Goal: Information Seeking & Learning: Learn about a topic

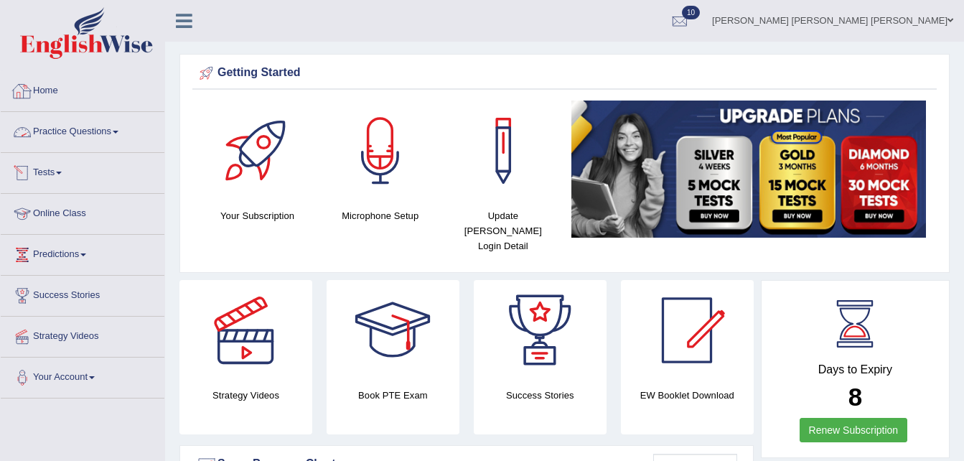
click at [122, 129] on link "Practice Questions" at bounding box center [83, 130] width 164 height 36
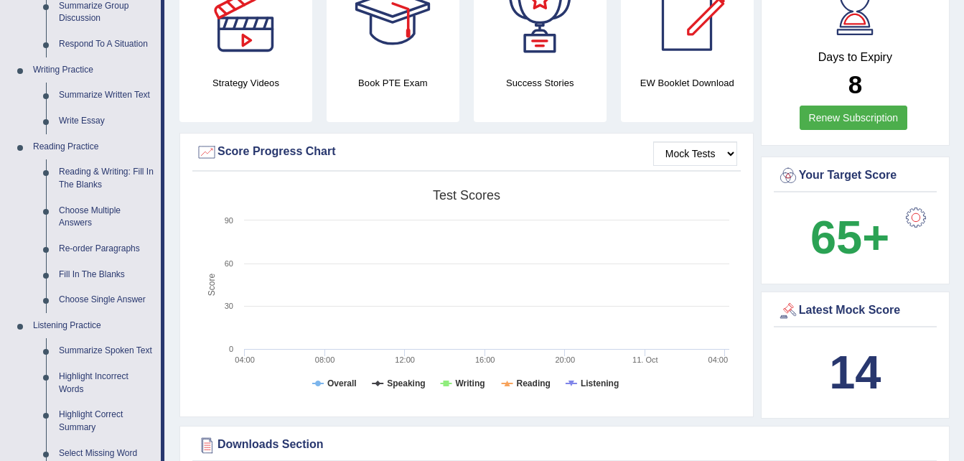
scroll to position [400, 0]
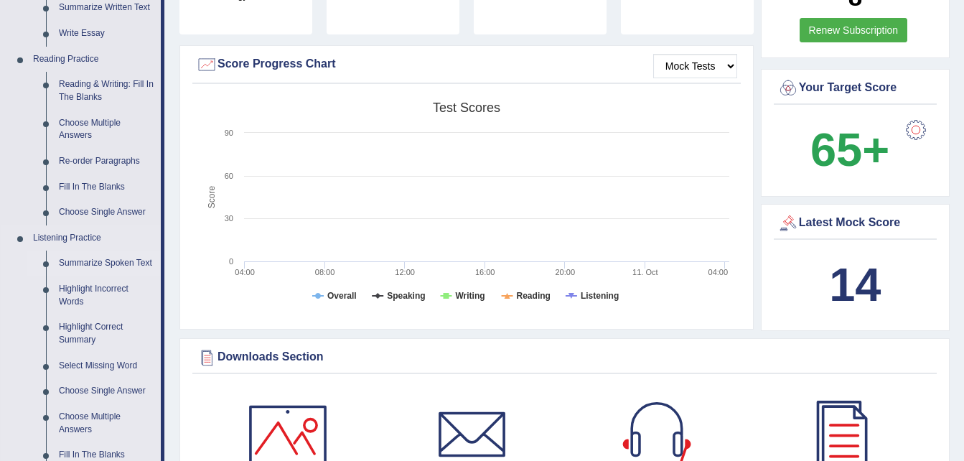
click at [107, 254] on link "Summarize Spoken Text" at bounding box center [106, 263] width 108 height 26
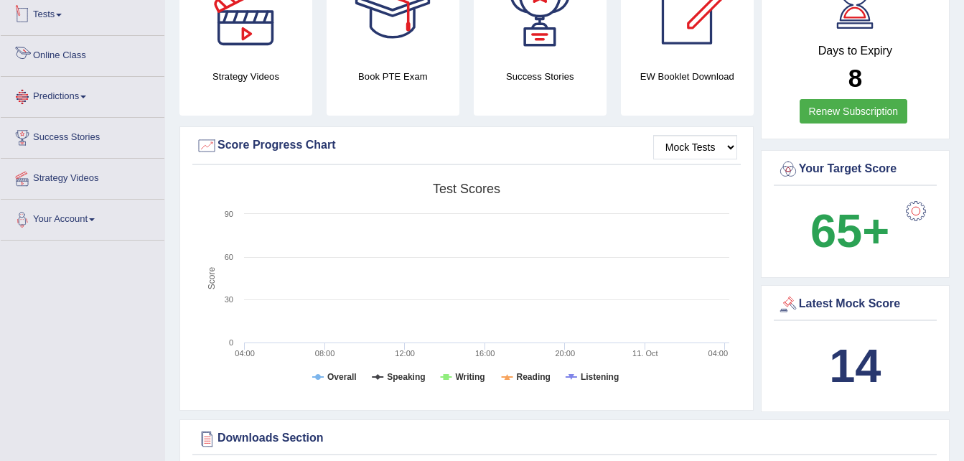
scroll to position [477, 0]
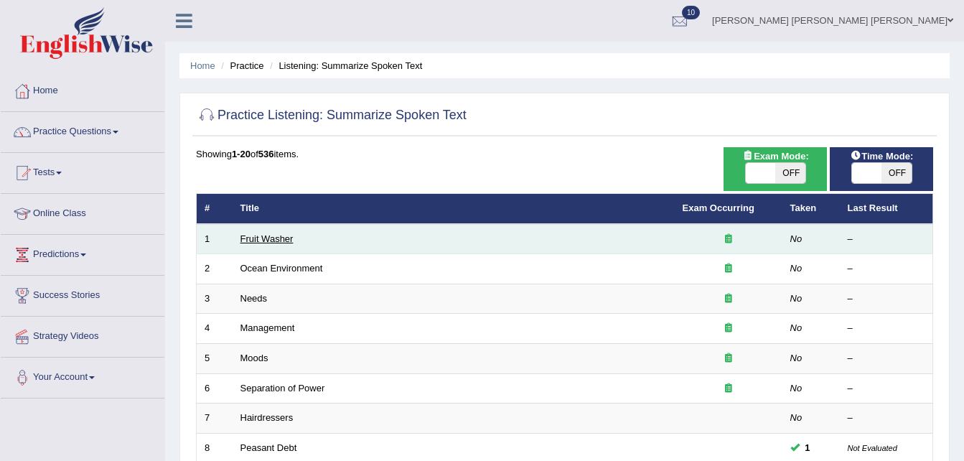
click at [254, 242] on link "Fruit Washer" at bounding box center [266, 238] width 53 height 11
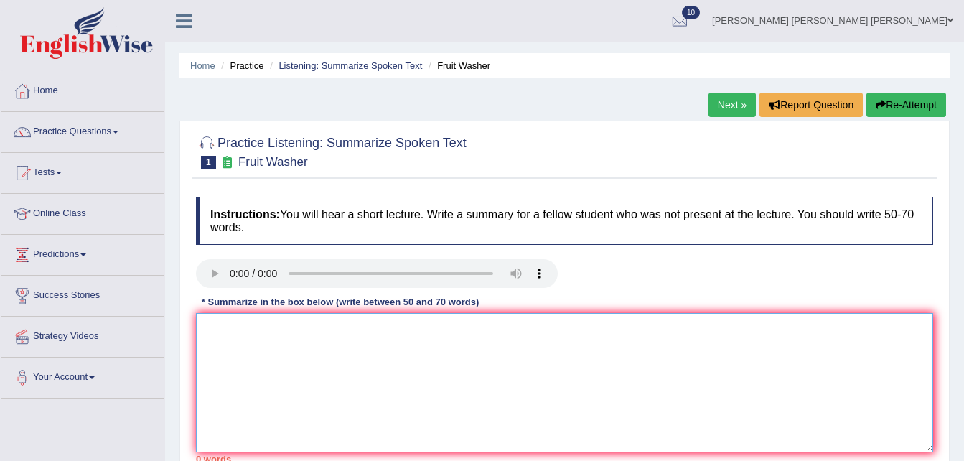
click at [240, 319] on textarea at bounding box center [564, 382] width 737 height 139
type textarea "A"
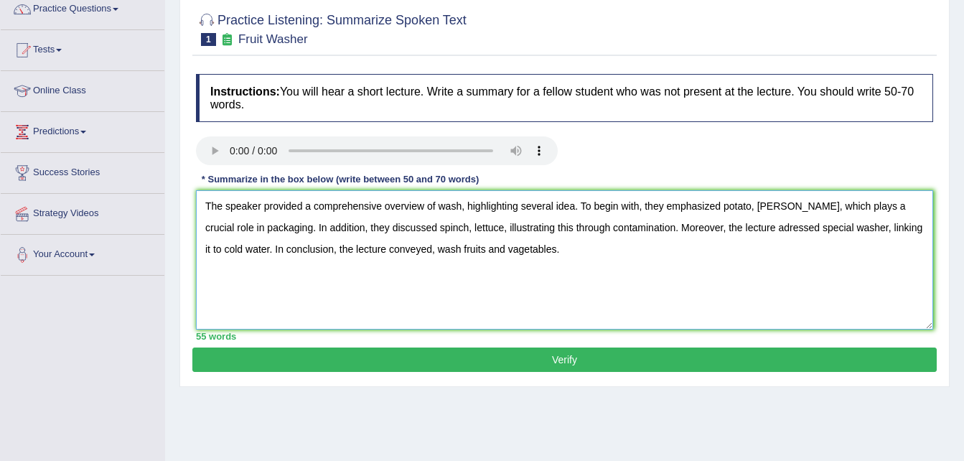
scroll to position [120, 0]
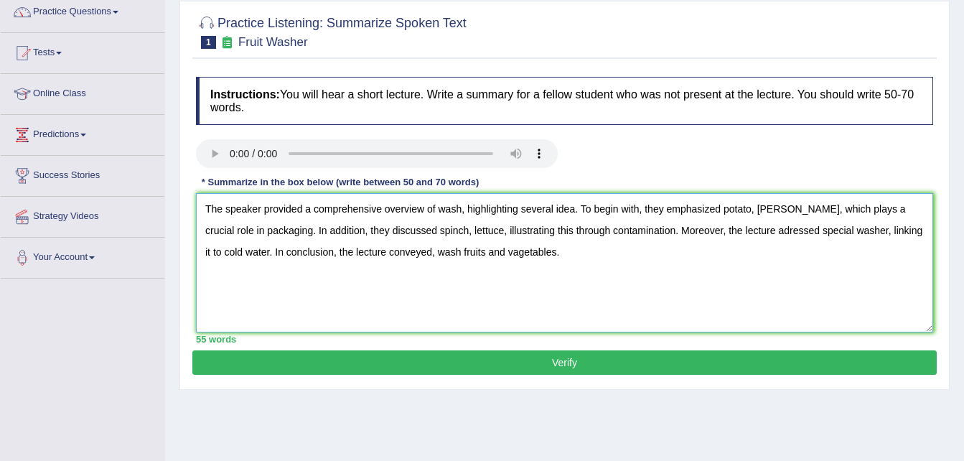
type textarea "The speaker provided a comprehensive overview of wash, highlighting several ide…"
click at [314, 354] on button "Verify" at bounding box center [564, 362] width 744 height 24
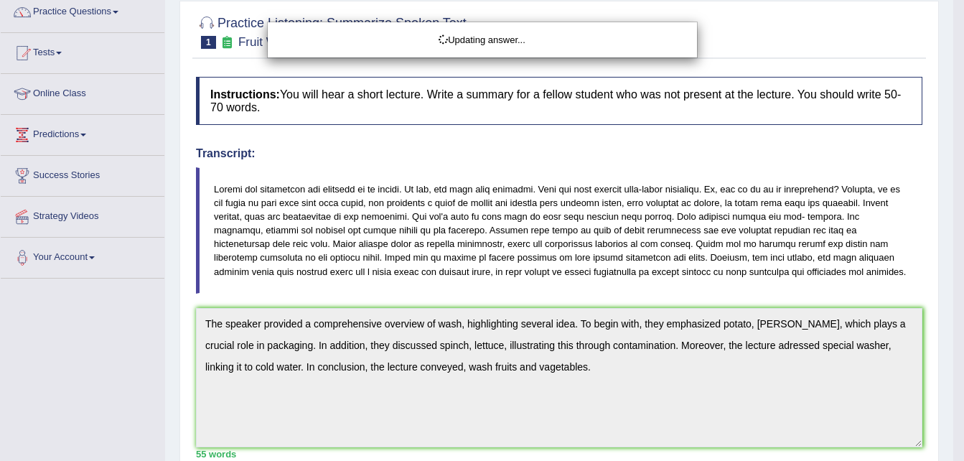
drag, startPoint x: 974, startPoint y: 147, endPoint x: 921, endPoint y: 263, distance: 126.9
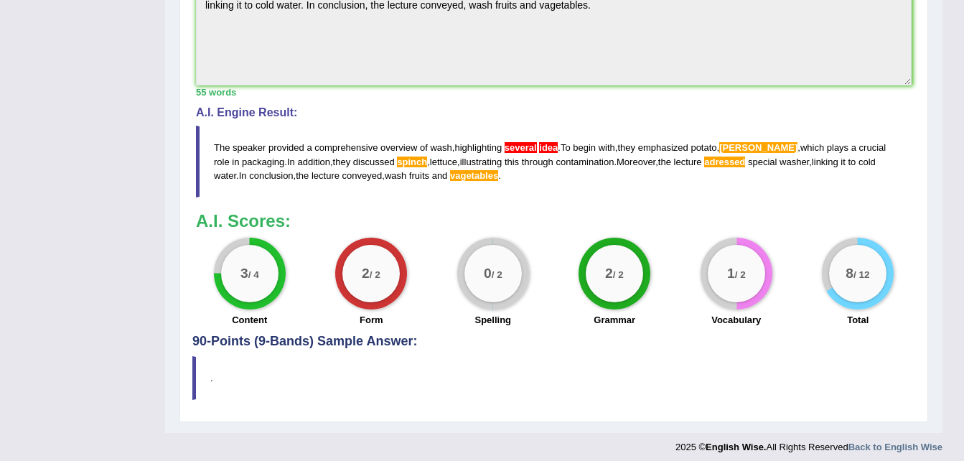
scroll to position [503, 0]
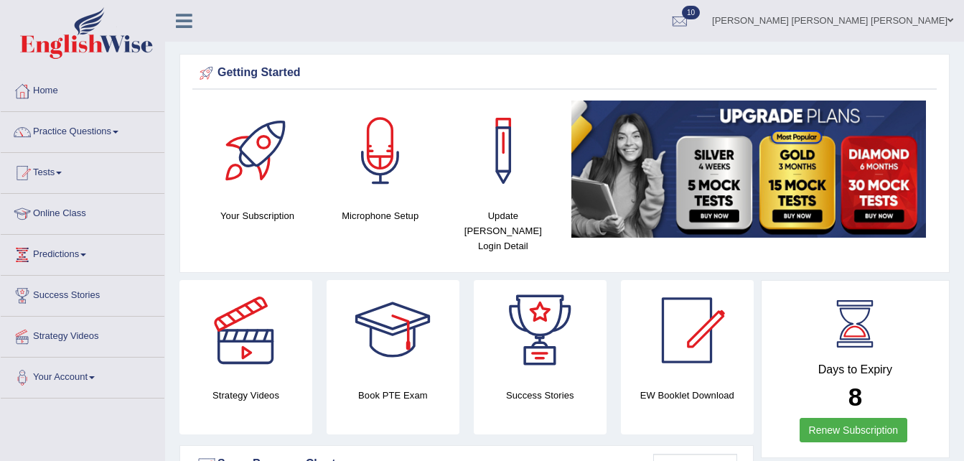
click at [116, 132] on link "Practice Questions" at bounding box center [83, 130] width 164 height 36
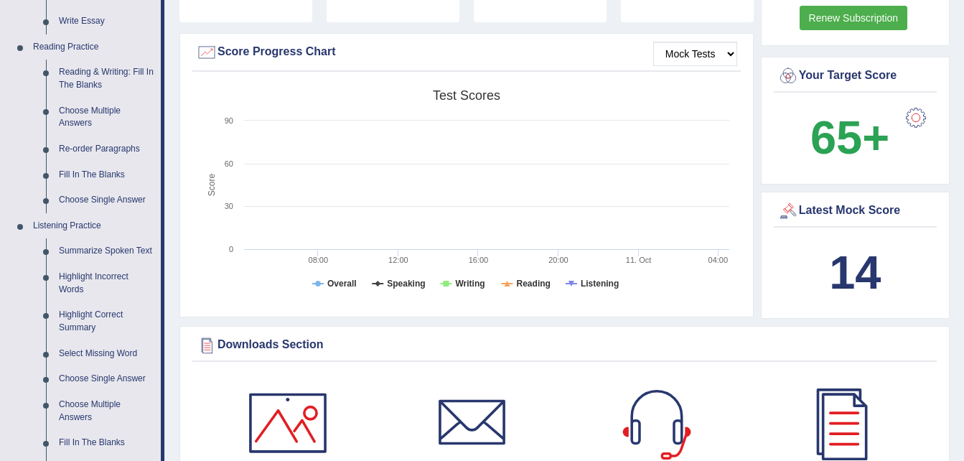
scroll to position [416, 0]
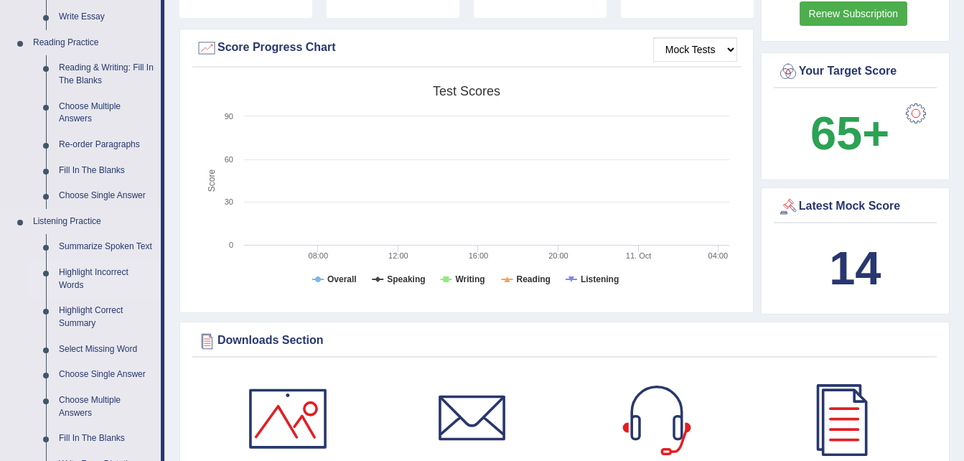
click at [74, 278] on link "Highlight Incorrect Words" at bounding box center [106, 279] width 108 height 38
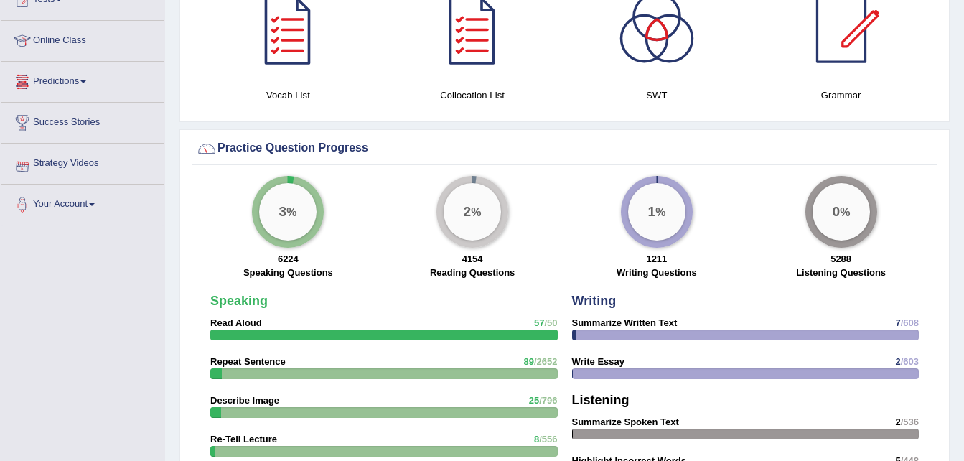
scroll to position [973, 0]
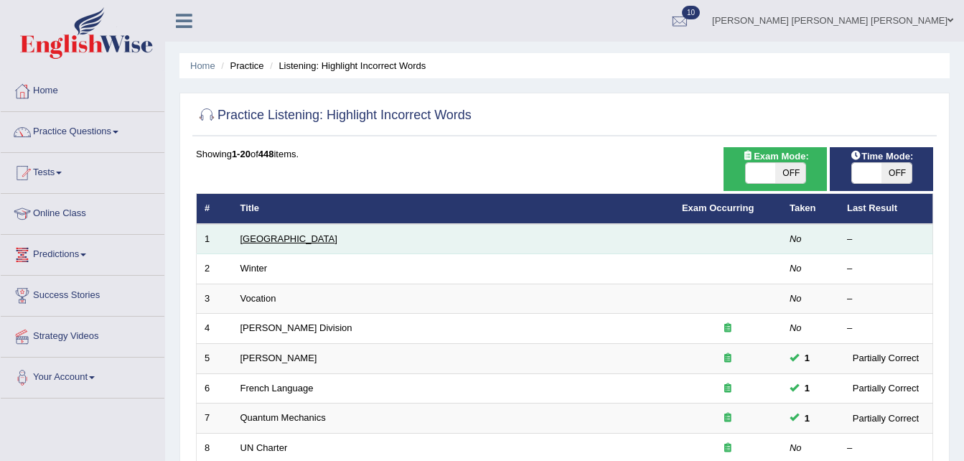
click at [248, 243] on link "[GEOGRAPHIC_DATA]" at bounding box center [288, 238] width 97 height 11
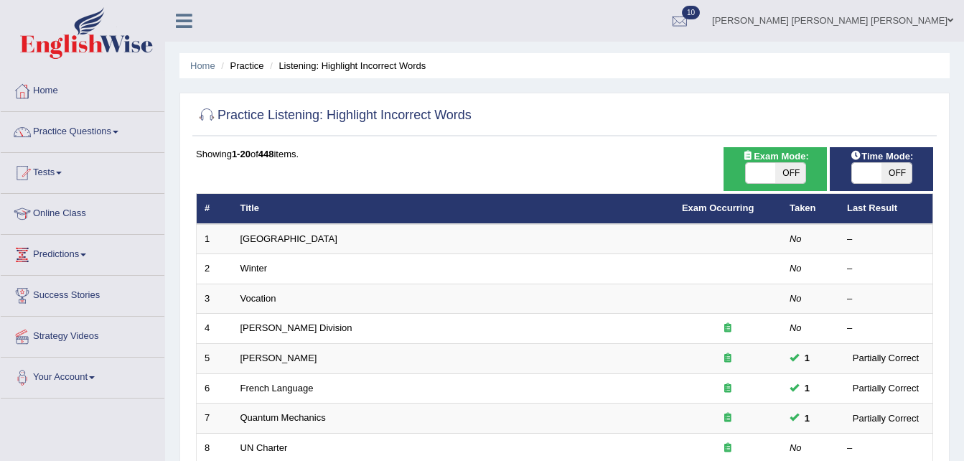
click at [758, 162] on div "ON OFF" at bounding box center [775, 173] width 61 height 22
click at [866, 177] on span at bounding box center [867, 173] width 30 height 20
checkbox input "true"
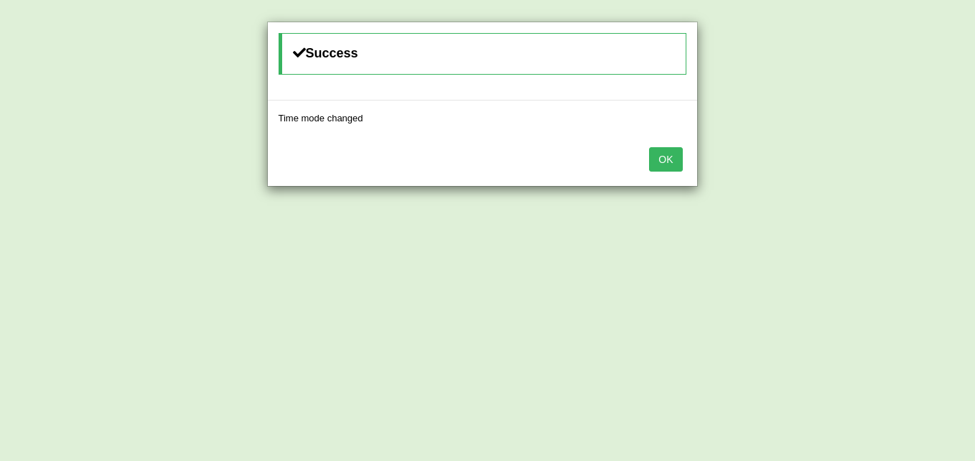
click at [682, 162] on div "OK" at bounding box center [482, 161] width 429 height 50
click at [672, 156] on button "OK" at bounding box center [665, 159] width 33 height 24
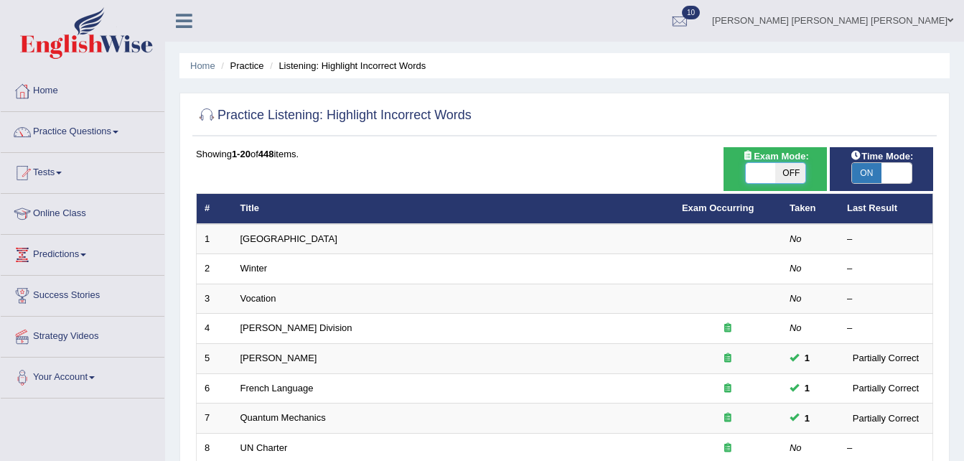
click at [759, 175] on span at bounding box center [761, 173] width 30 height 20
checkbox input "true"
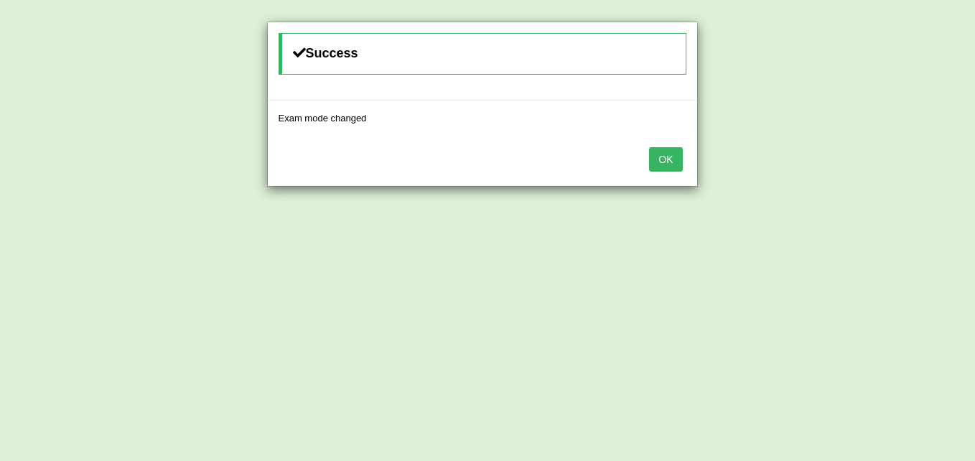
click at [659, 164] on button "OK" at bounding box center [665, 159] width 33 height 24
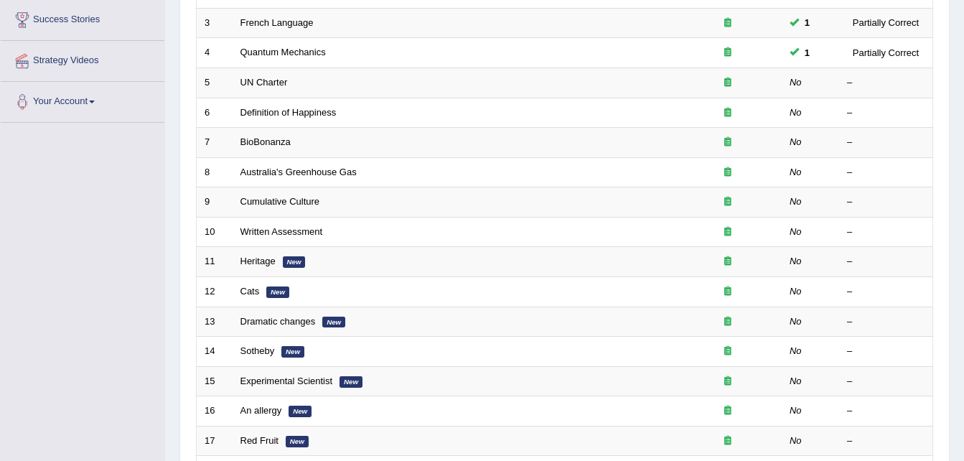
scroll to position [273, 0]
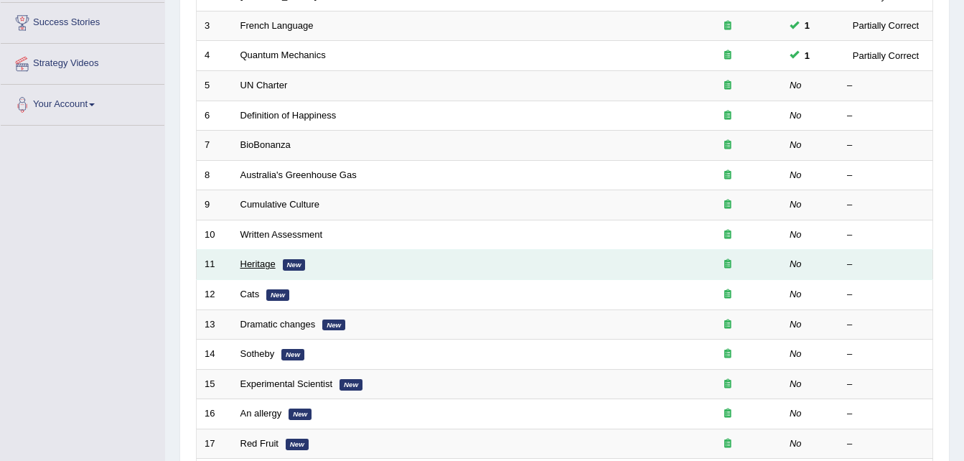
click at [257, 265] on link "Heritage" at bounding box center [257, 263] width 35 height 11
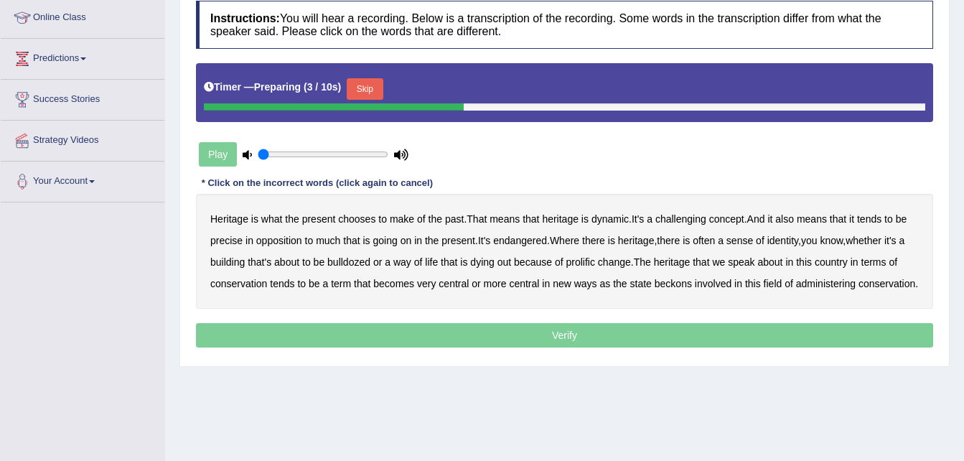
scroll to position [194, 0]
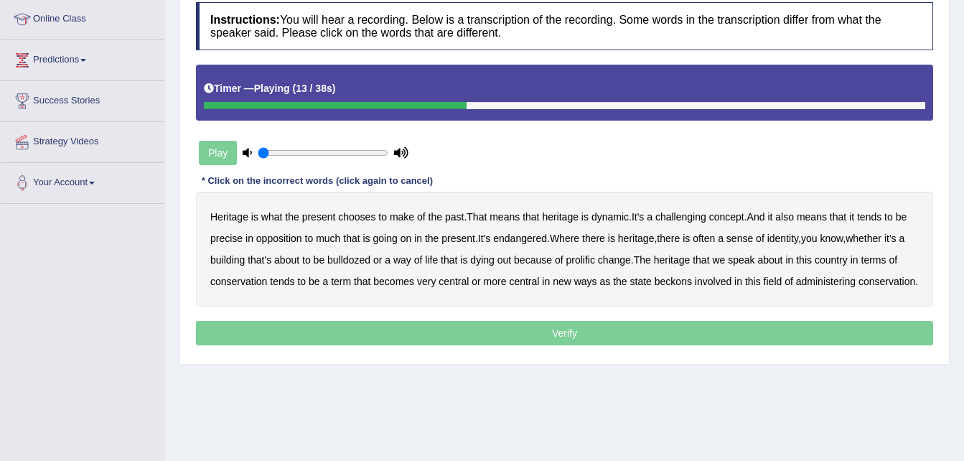
click at [237, 240] on b "precise" at bounding box center [226, 238] width 32 height 11
click at [784, 236] on b "identity" at bounding box center [782, 238] width 31 height 11
click at [335, 255] on b "bulldozed" at bounding box center [348, 259] width 43 height 11
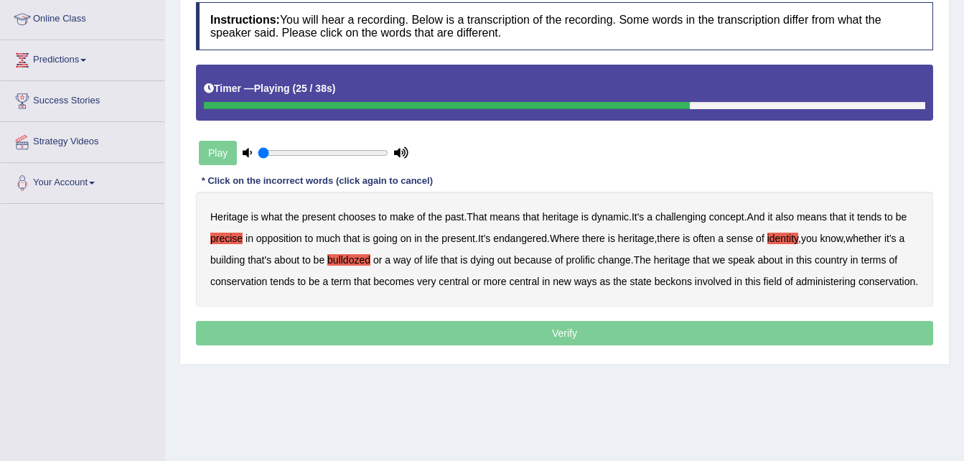
click at [577, 258] on b "prolific" at bounding box center [580, 259] width 29 height 11
click at [684, 281] on b "beckons" at bounding box center [672, 281] width 37 height 11
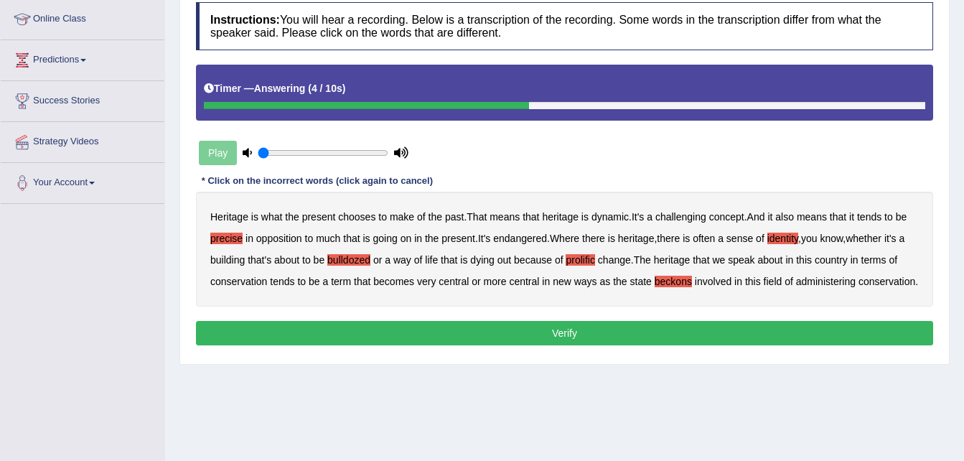
click at [347, 255] on b "bulldozed" at bounding box center [348, 259] width 43 height 11
click at [349, 345] on button "Verify" at bounding box center [564, 333] width 737 height 24
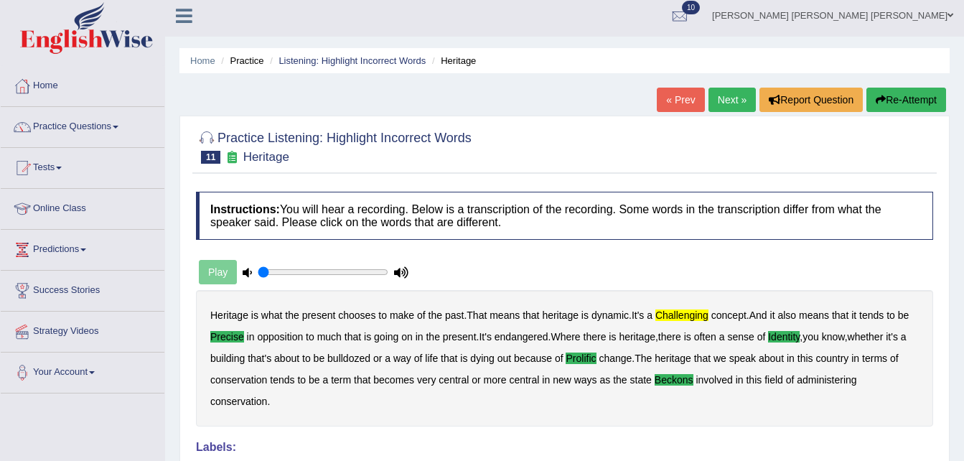
scroll to position [0, 0]
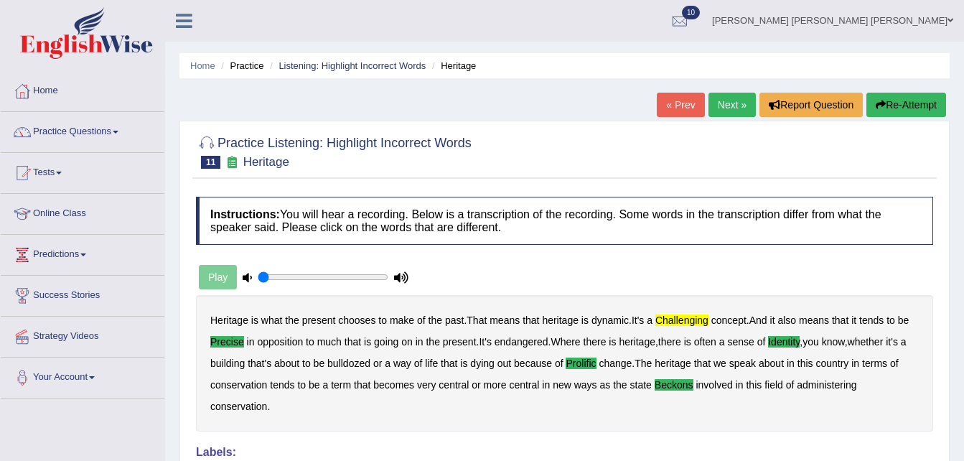
click at [732, 103] on link "Next »" at bounding box center [731, 105] width 47 height 24
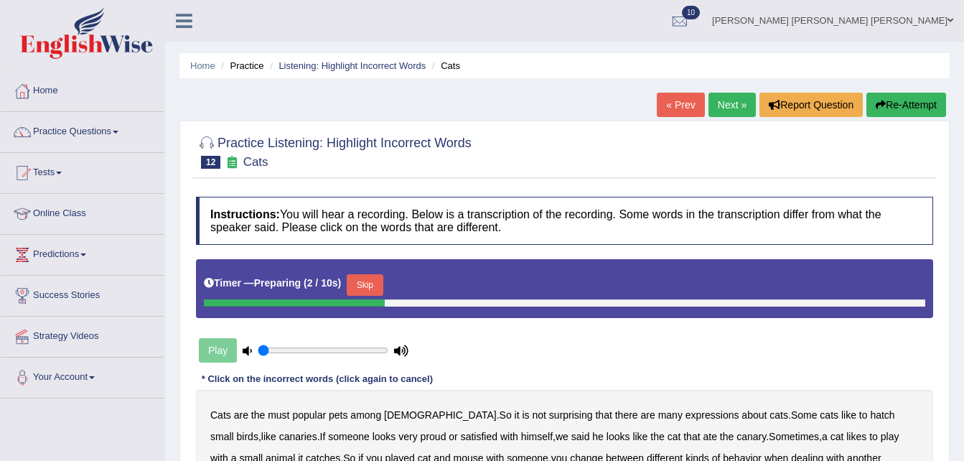
drag, startPoint x: 963, startPoint y: 130, endPoint x: 962, endPoint y: 215, distance: 85.4
click at [962, 215] on div "Home Practice Listening: Highlight Incorrect Words Cats « Prev Next » Report Qu…" at bounding box center [564, 359] width 799 height 718
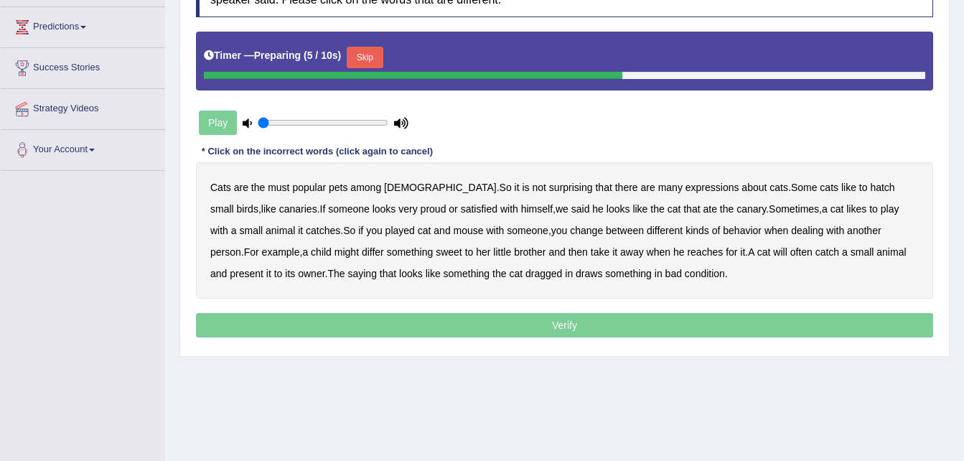
scroll to position [243, 0]
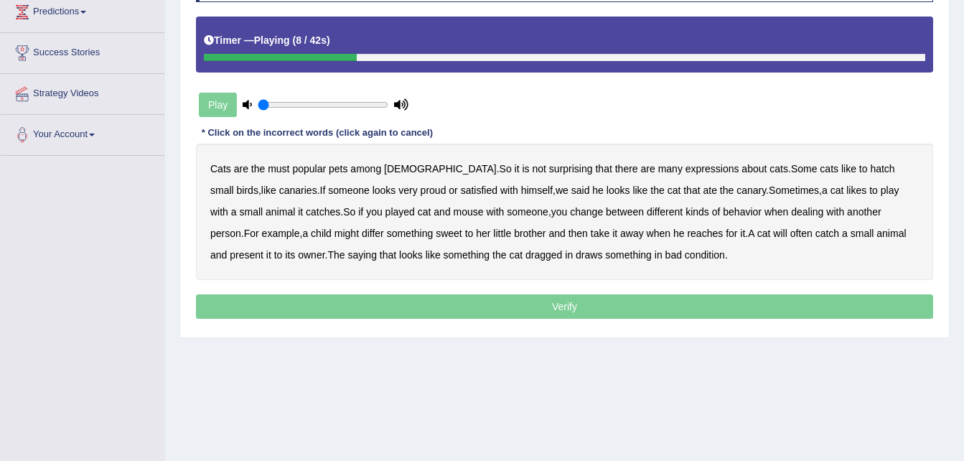
click at [870, 171] on b "hatch" at bounding box center [882, 168] width 24 height 11
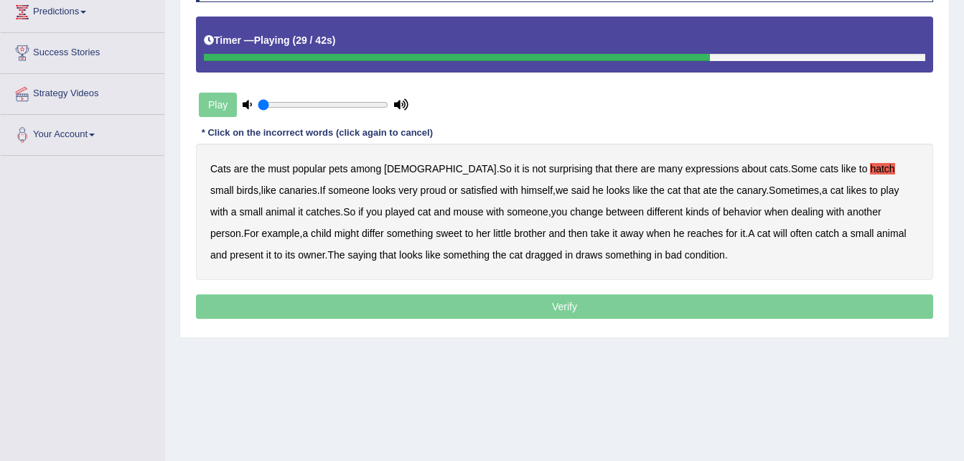
click at [362, 229] on b "differ" at bounding box center [373, 232] width 22 height 11
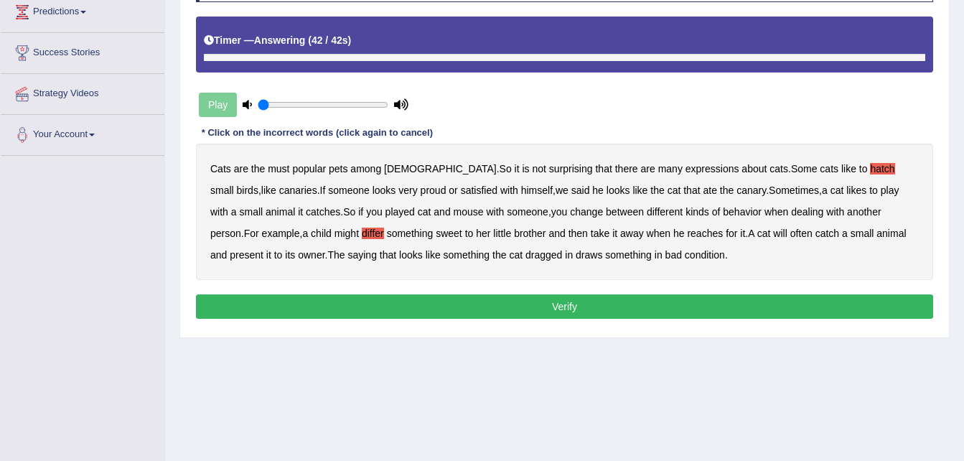
click at [576, 254] on b "draws" at bounding box center [589, 254] width 27 height 11
click at [510, 306] on button "Verify" at bounding box center [564, 306] width 737 height 24
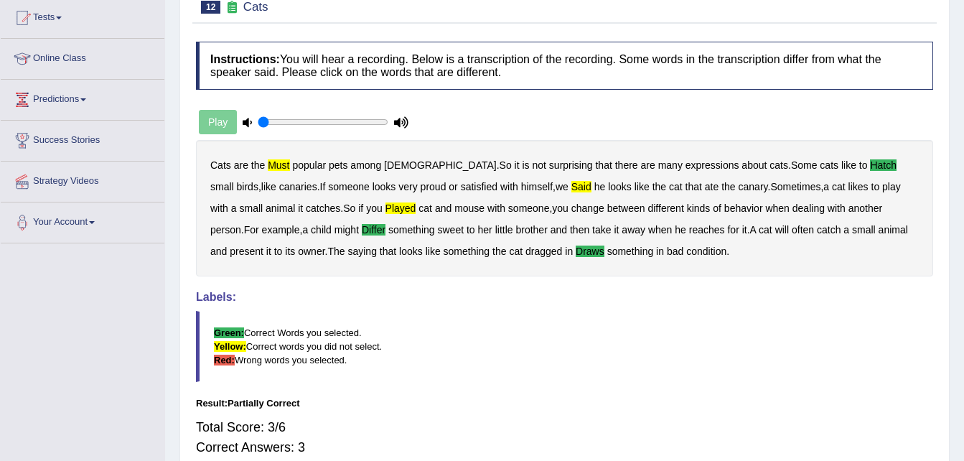
scroll to position [76, 0]
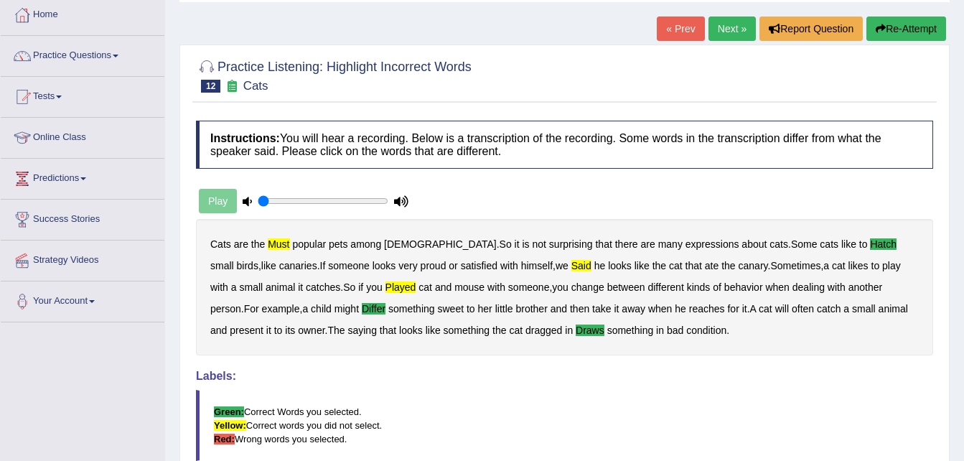
click at [738, 26] on link "Next »" at bounding box center [731, 29] width 47 height 24
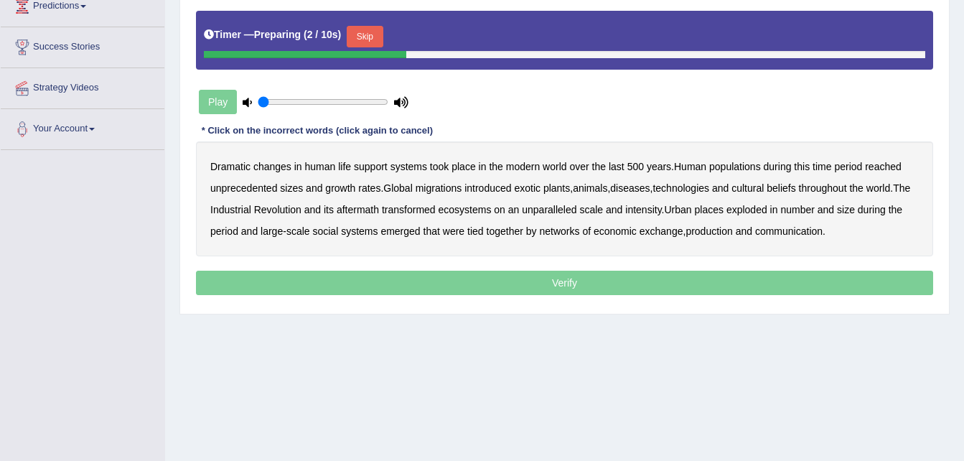
scroll to position [246, 0]
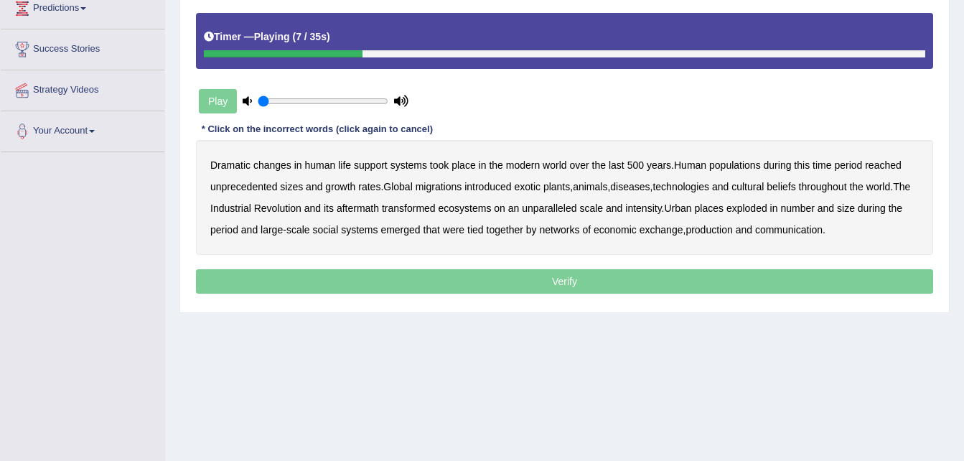
click at [749, 160] on b "populations" at bounding box center [735, 164] width 52 height 11
click at [647, 183] on b "diseases" at bounding box center [629, 186] width 39 height 11
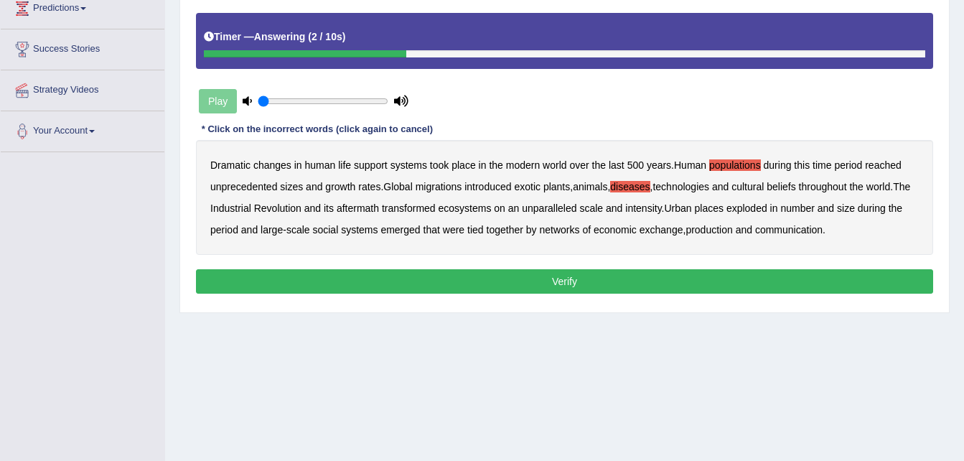
click at [670, 224] on b "exchange" at bounding box center [661, 229] width 44 height 11
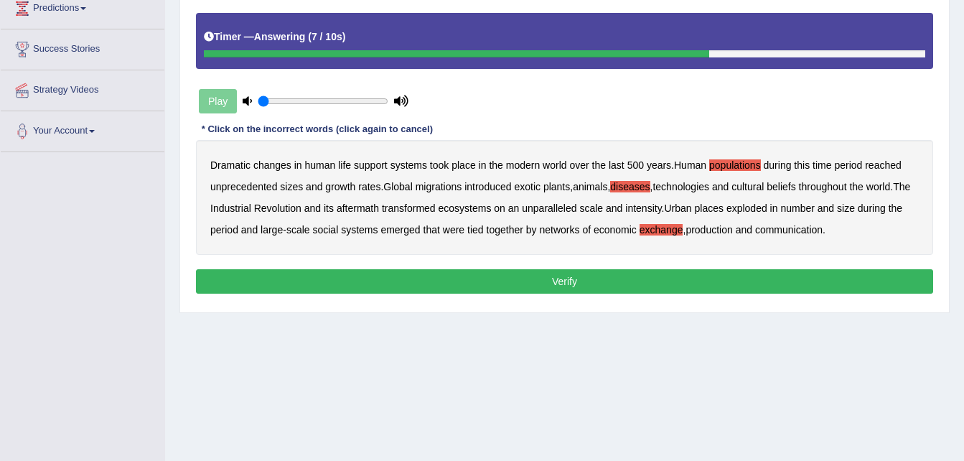
click at [737, 222] on div "Dramatic changes in human life support systems took place in the modern world o…" at bounding box center [564, 197] width 737 height 115
click at [729, 230] on b "production" at bounding box center [708, 229] width 47 height 11
click at [655, 283] on button "Verify" at bounding box center [564, 281] width 737 height 24
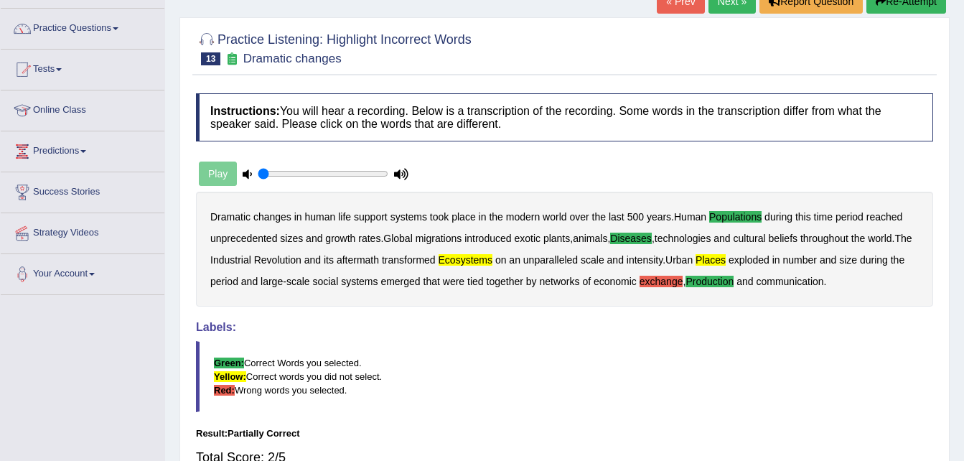
scroll to position [92, 0]
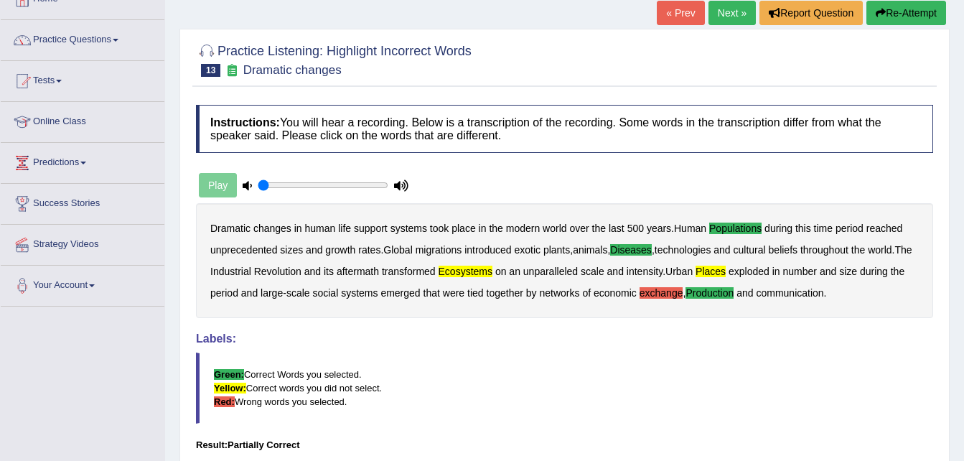
click at [731, 7] on link "Next »" at bounding box center [731, 13] width 47 height 24
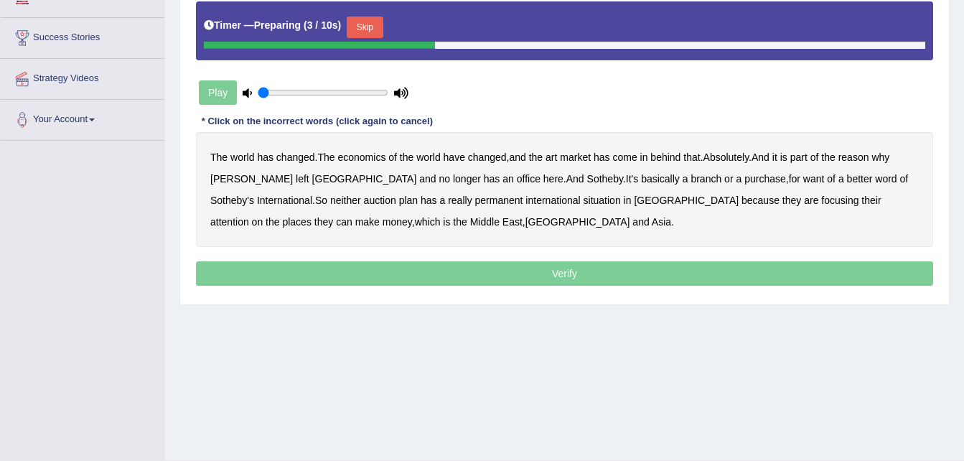
scroll to position [260, 0]
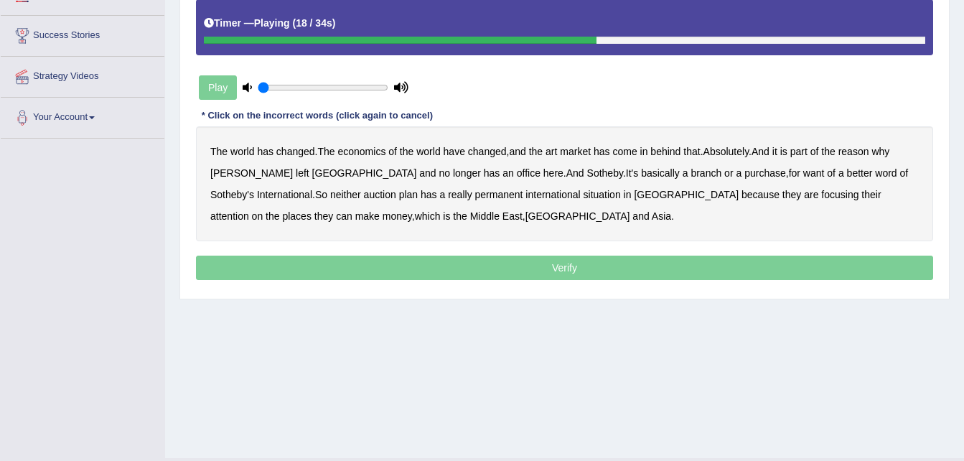
click at [744, 177] on b "purchase" at bounding box center [765, 172] width 42 height 11
click at [803, 177] on b "want" at bounding box center [814, 172] width 22 height 11
click at [583, 192] on b "situation" at bounding box center [601, 194] width 37 height 11
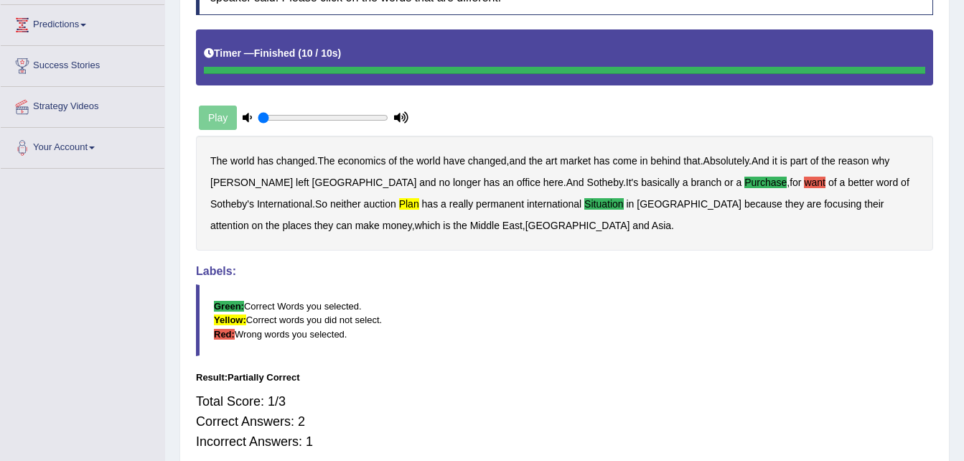
scroll to position [0, 0]
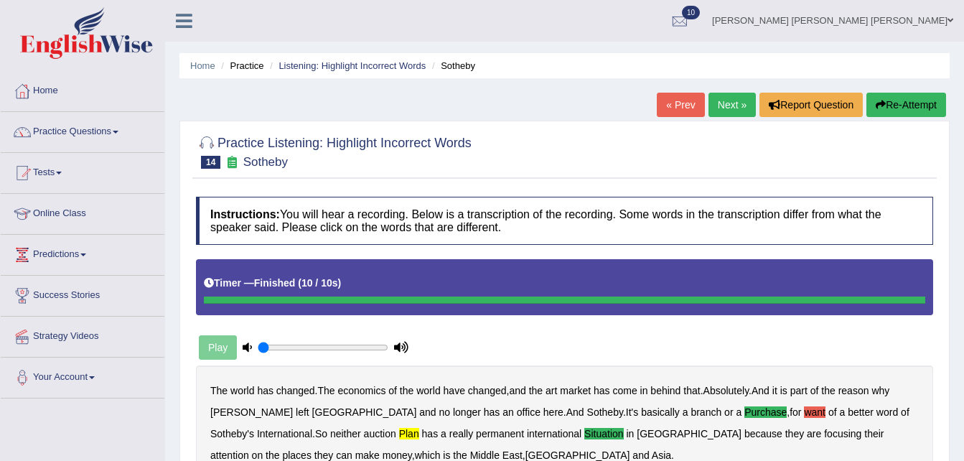
click at [718, 105] on link "Next »" at bounding box center [731, 105] width 47 height 24
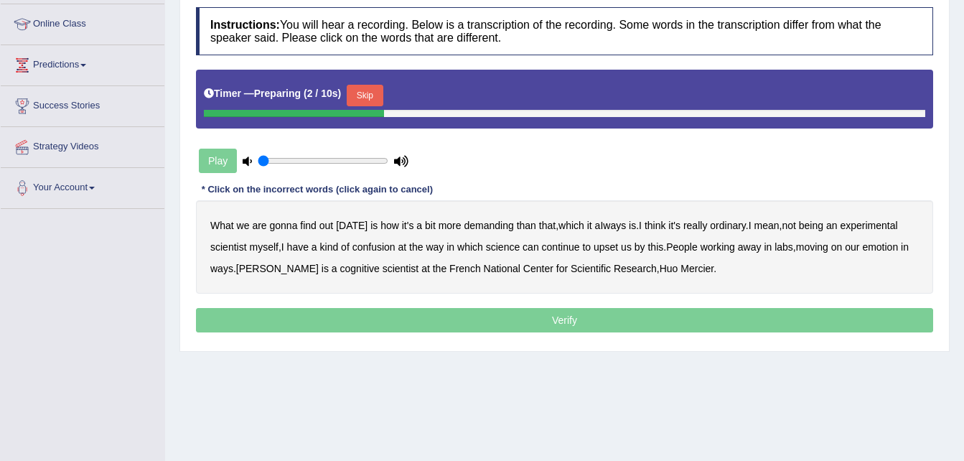
scroll to position [293, 0]
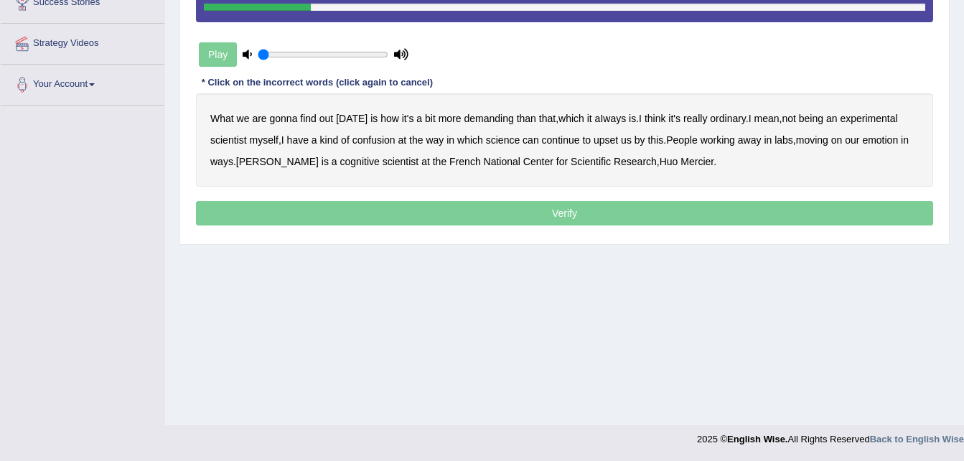
click at [487, 116] on b "demanding" at bounding box center [489, 118] width 50 height 11
click at [587, 122] on b "it" at bounding box center [589, 118] width 5 height 11
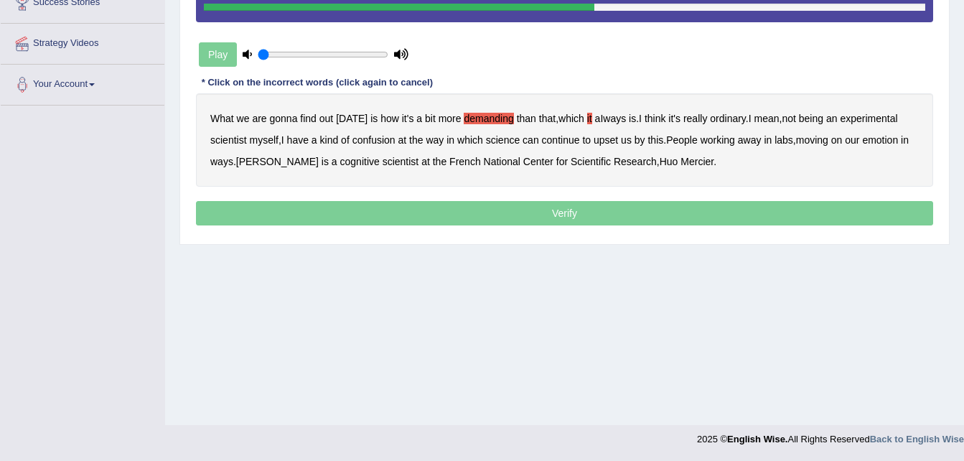
click at [374, 135] on b "confusion" at bounding box center [373, 139] width 43 height 11
click at [602, 137] on b "upset" at bounding box center [605, 139] width 24 height 11
click at [894, 140] on b "emotion" at bounding box center [880, 139] width 36 height 11
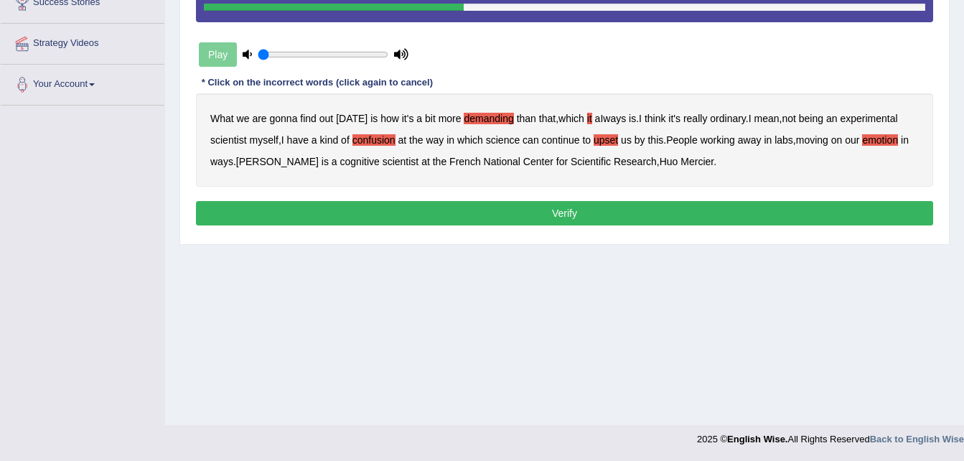
click at [587, 114] on b "it" at bounding box center [589, 118] width 5 height 11
click at [539, 210] on button "Verify" at bounding box center [564, 213] width 737 height 24
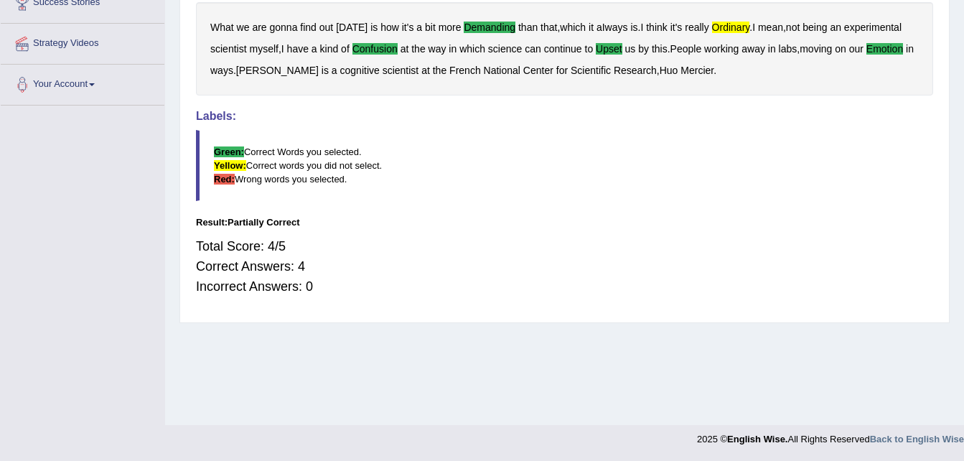
scroll to position [0, 0]
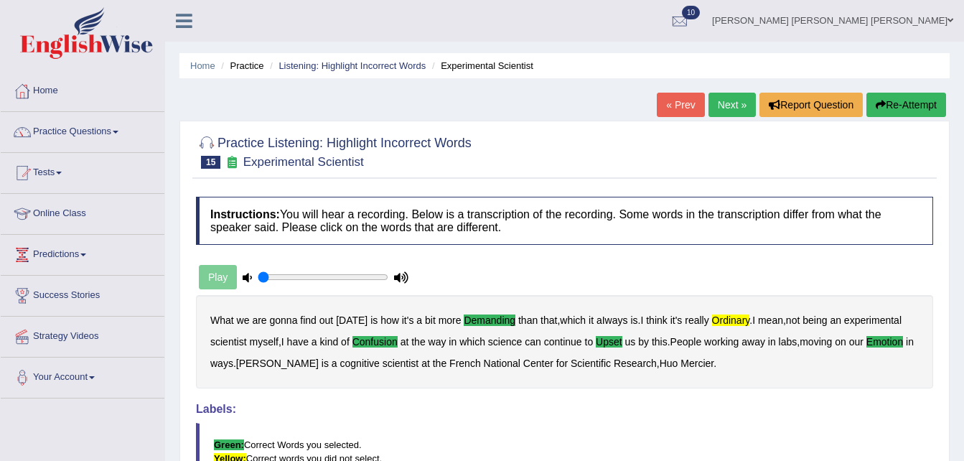
click at [724, 98] on link "Next »" at bounding box center [731, 105] width 47 height 24
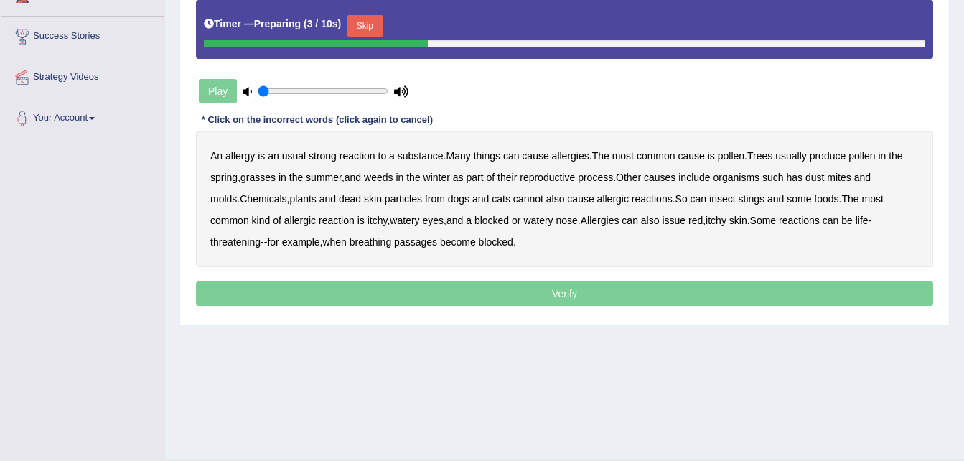
scroll to position [258, 0]
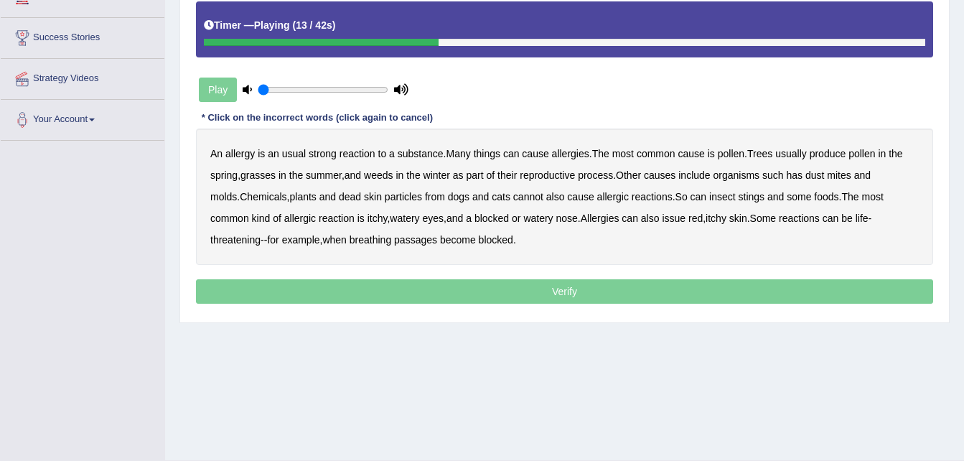
click at [442, 171] on b "winter" at bounding box center [436, 174] width 27 height 11
click at [802, 177] on b "has" at bounding box center [794, 174] width 17 height 11
click at [513, 197] on b "cannot" at bounding box center [528, 196] width 30 height 11
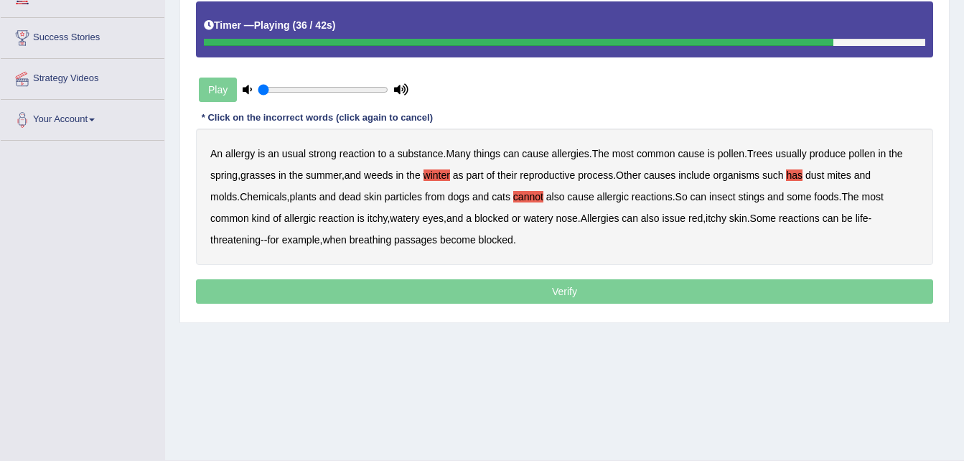
click at [662, 214] on b "issue" at bounding box center [674, 217] width 24 height 11
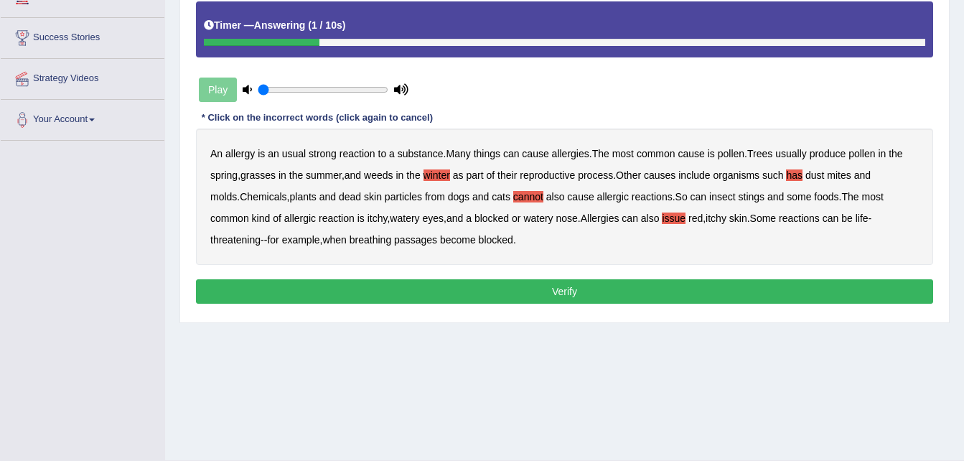
click at [364, 291] on button "Verify" at bounding box center [564, 291] width 737 height 24
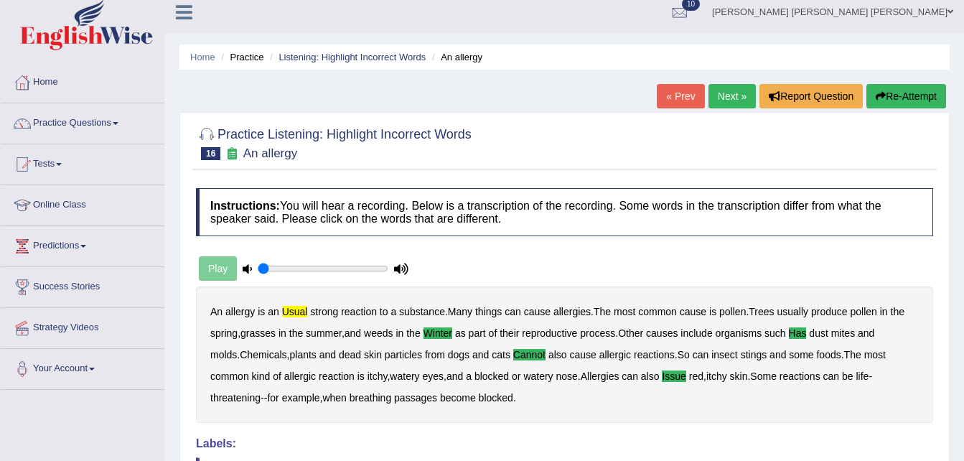
scroll to position [0, 0]
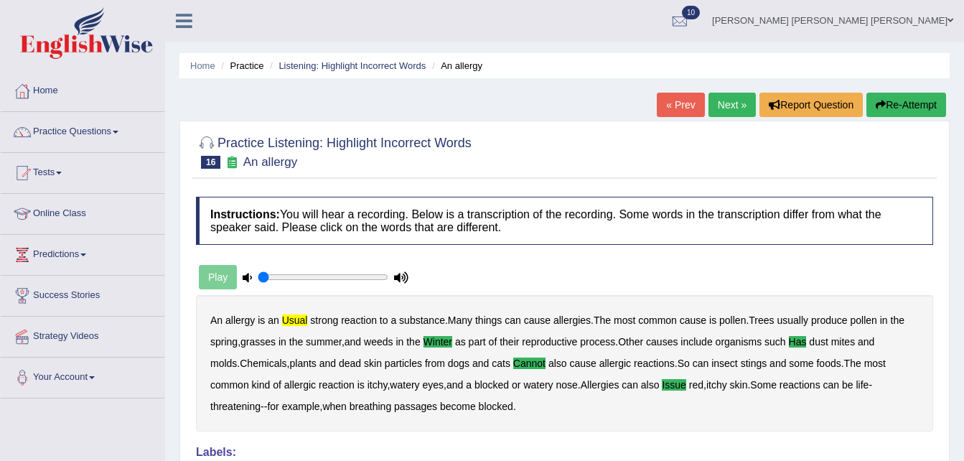
click at [120, 129] on link "Practice Questions" at bounding box center [83, 130] width 164 height 36
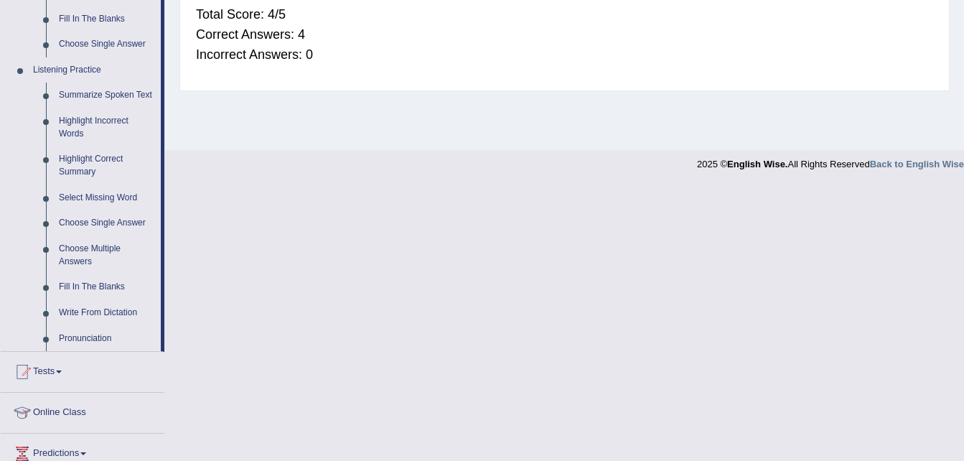
scroll to position [587, 0]
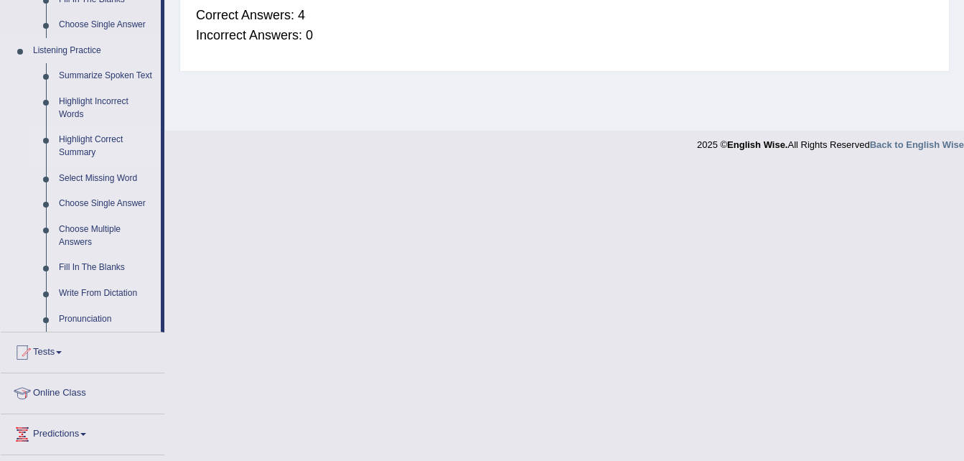
click at [67, 138] on link "Highlight Correct Summary" at bounding box center [106, 146] width 108 height 38
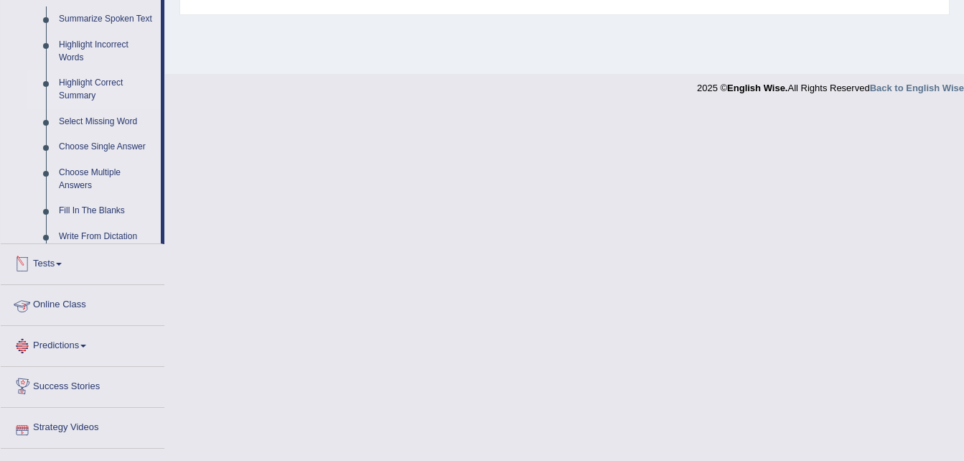
scroll to position [705, 0]
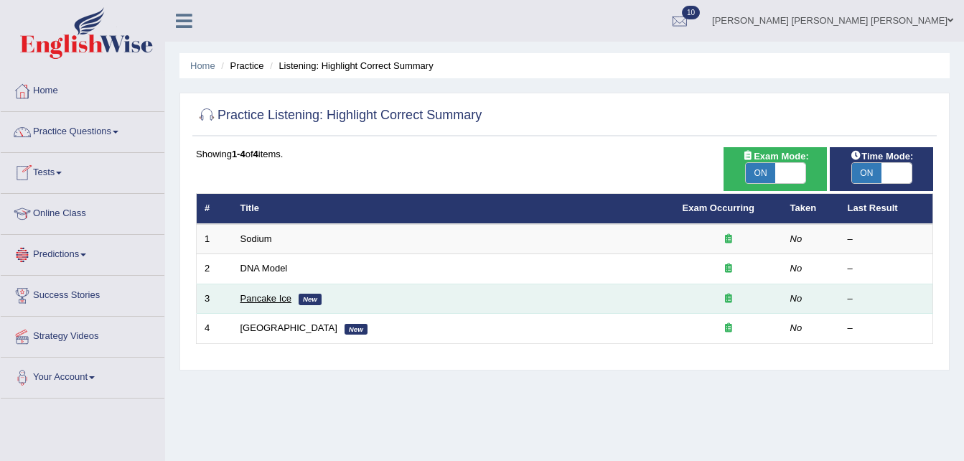
click at [271, 298] on link "Pancake Ice" at bounding box center [266, 298] width 52 height 11
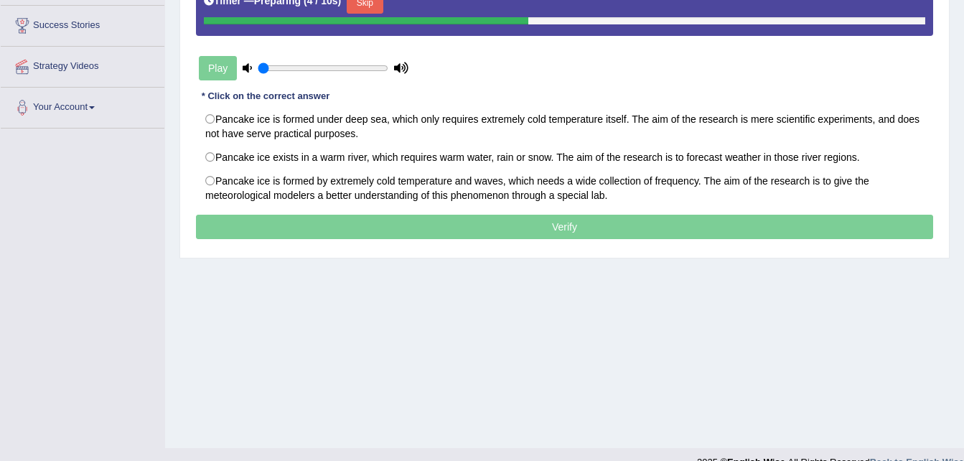
scroll to position [263, 0]
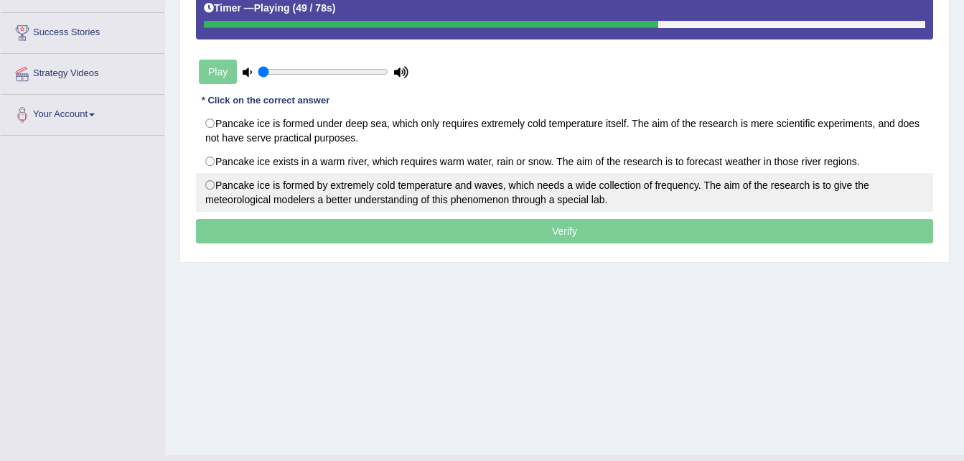
click at [212, 195] on label "Pancake ice is formed by extremely cold temperature and waves, which needs a wi…" at bounding box center [564, 192] width 737 height 39
radio input "true"
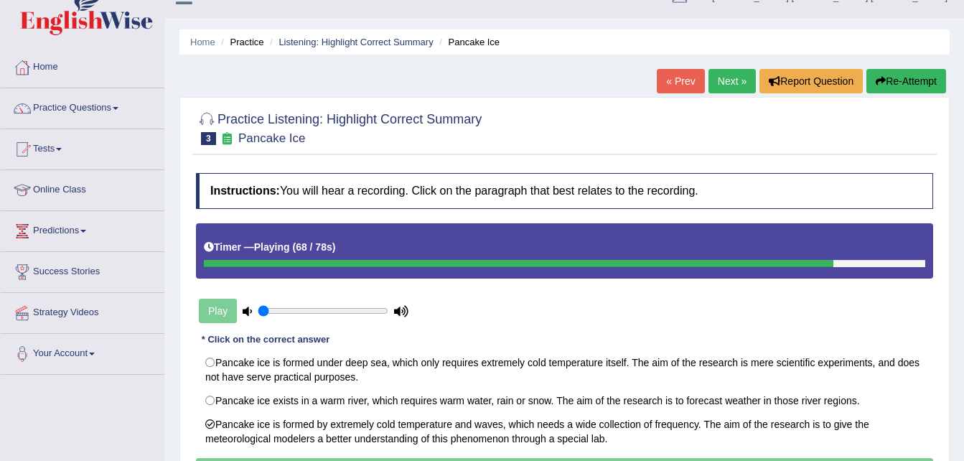
scroll to position [15, 0]
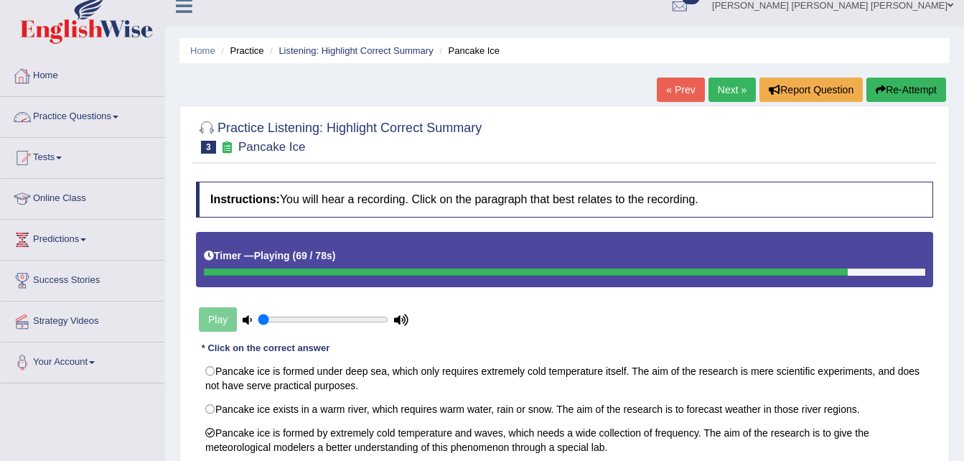
click at [118, 108] on link "Practice Questions" at bounding box center [83, 115] width 164 height 36
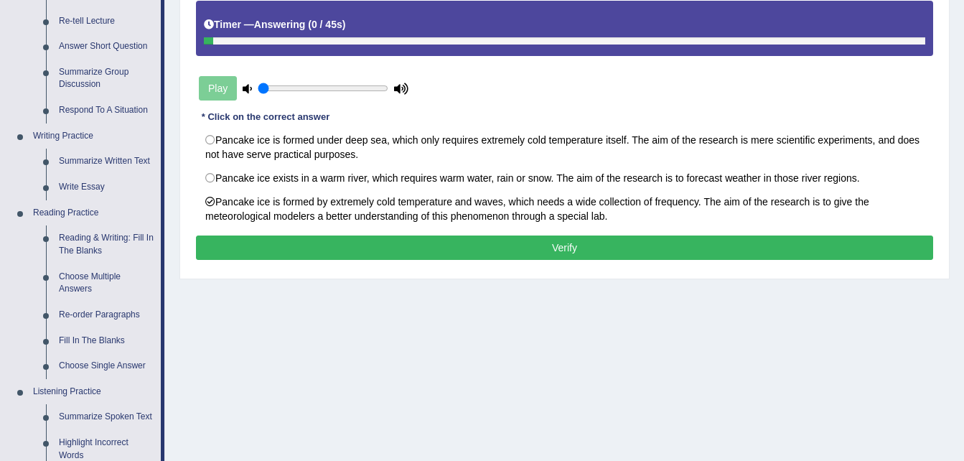
scroll to position [230, 0]
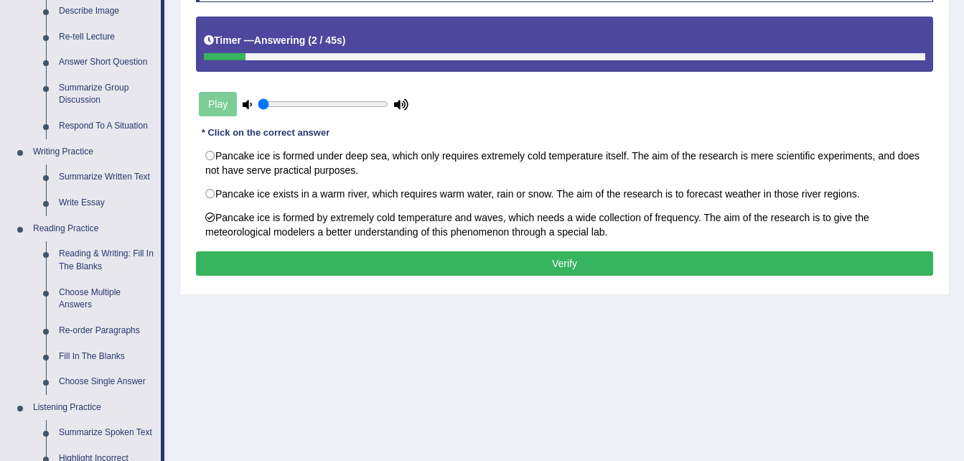
click at [726, 256] on button "Verify" at bounding box center [564, 263] width 737 height 24
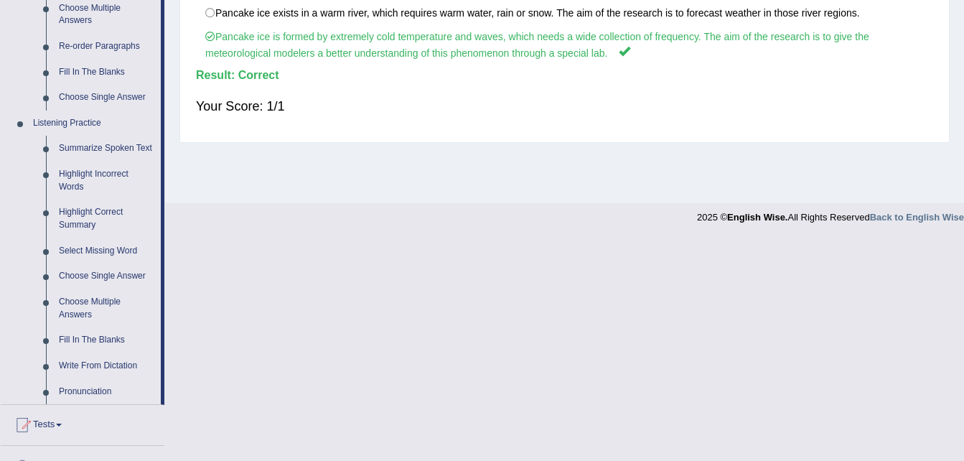
scroll to position [561, 0]
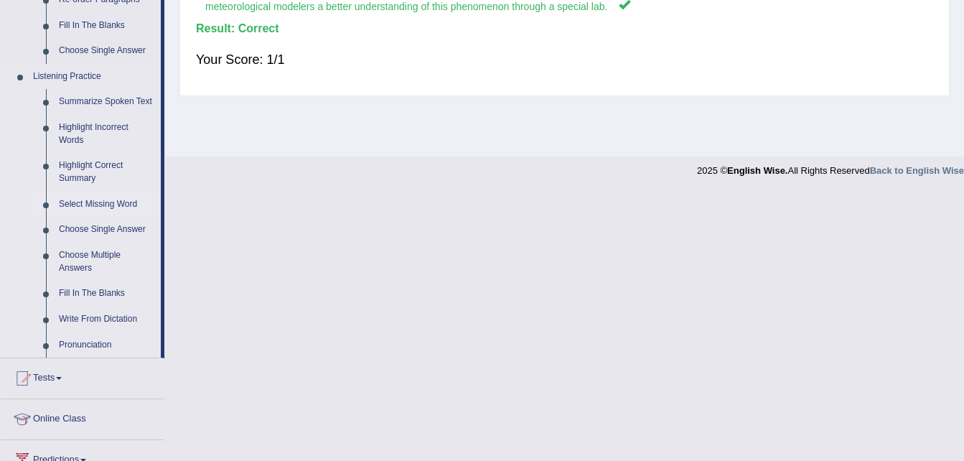
click at [81, 202] on link "Select Missing Word" at bounding box center [106, 205] width 108 height 26
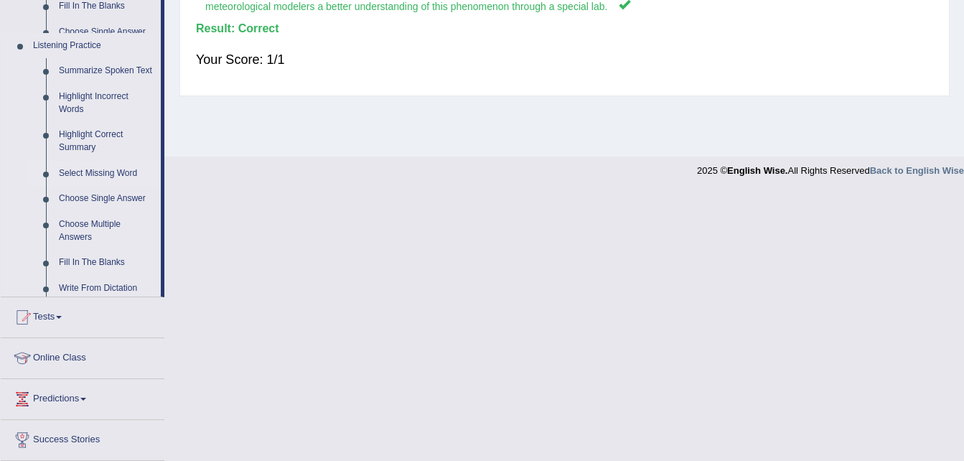
scroll to position [293, 0]
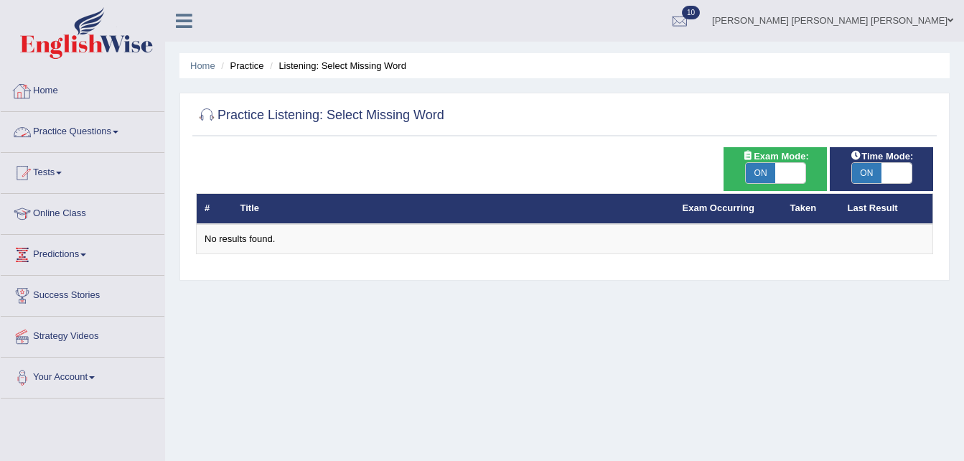
click at [111, 127] on link "Practice Questions" at bounding box center [83, 130] width 164 height 36
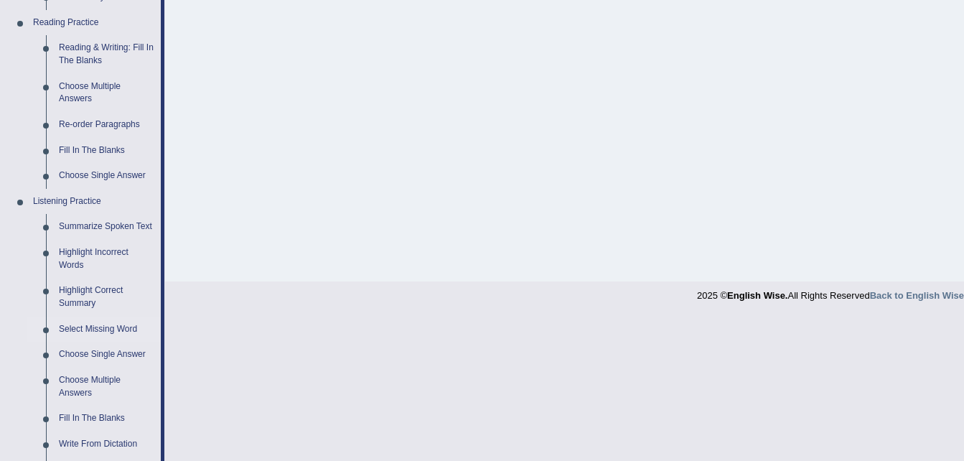
scroll to position [435, 0]
click at [107, 322] on link "Select Missing Word" at bounding box center [106, 331] width 108 height 26
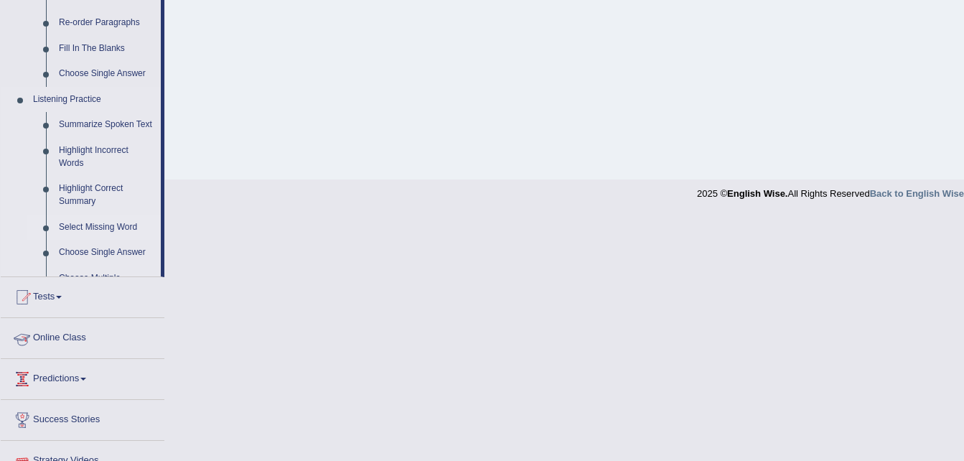
scroll to position [448, 0]
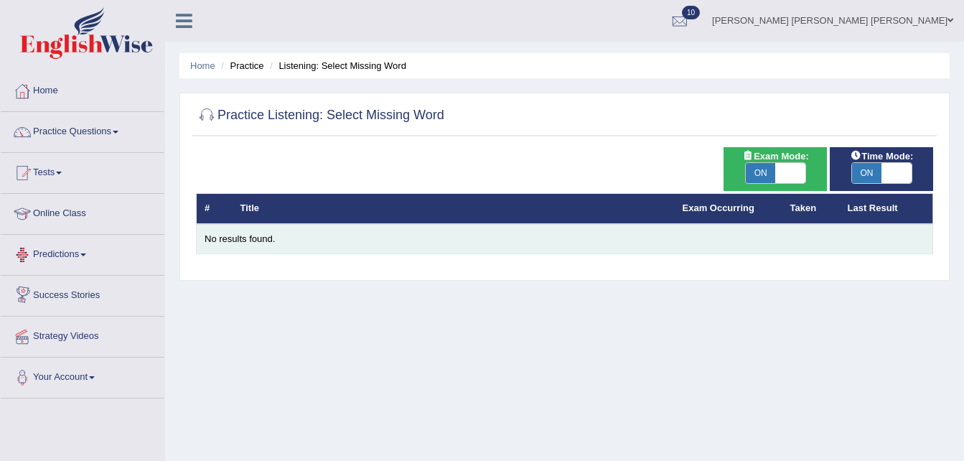
click at [278, 235] on div "No results found." at bounding box center [565, 240] width 720 height 14
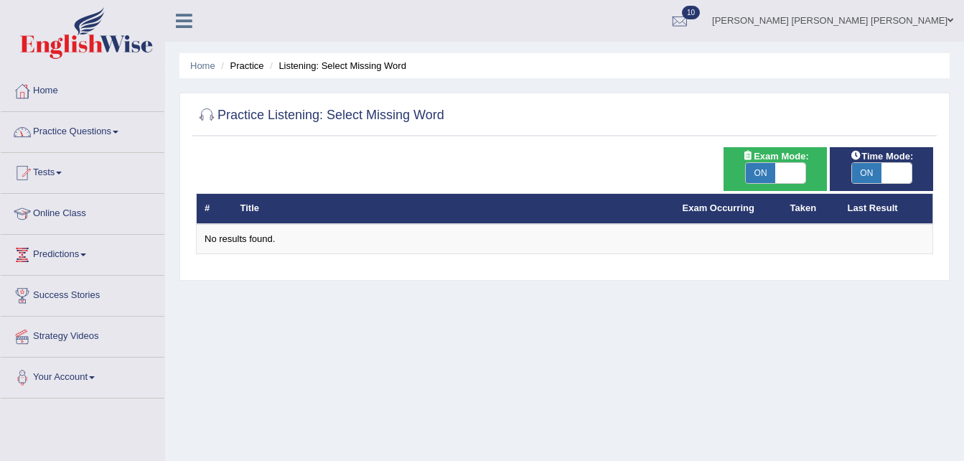
click at [117, 134] on link "Practice Questions" at bounding box center [83, 130] width 164 height 36
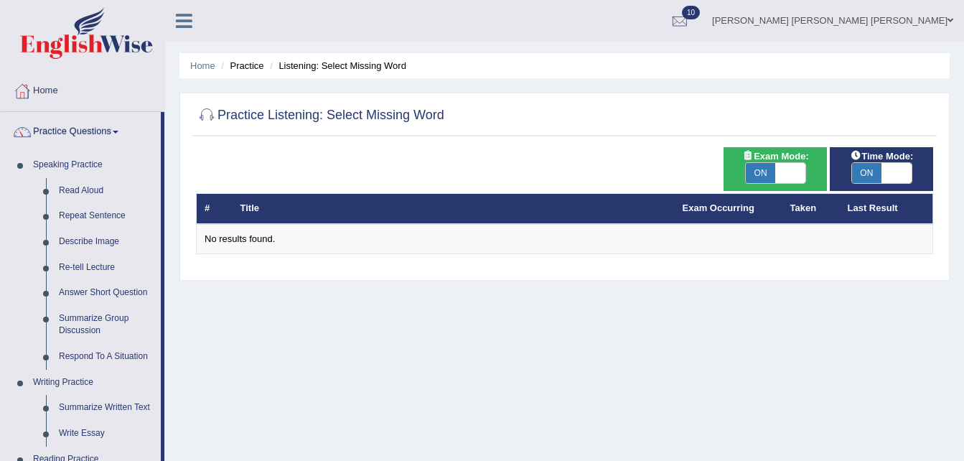
click at [797, 161] on span "Exam Mode:" at bounding box center [775, 156] width 78 height 15
click at [794, 174] on span at bounding box center [790, 173] width 30 height 20
checkbox input "false"
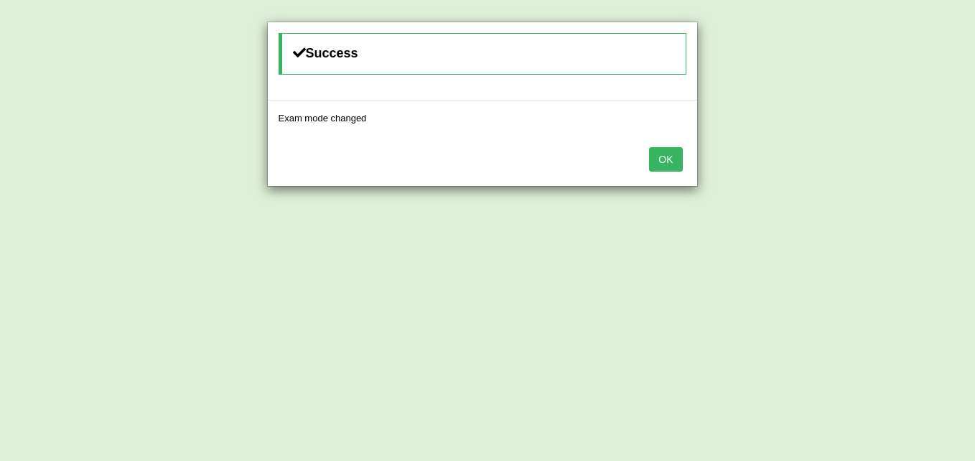
click at [663, 155] on button "OK" at bounding box center [665, 159] width 33 height 24
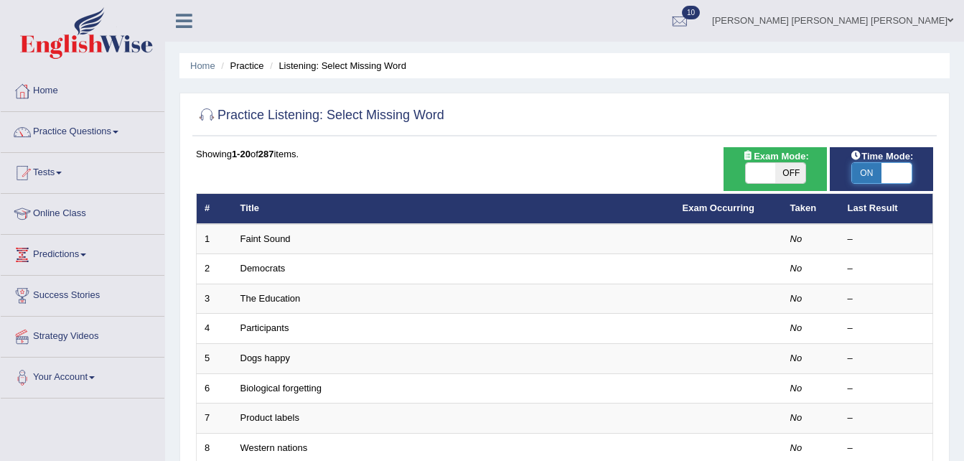
click at [901, 172] on span at bounding box center [896, 173] width 30 height 20
checkbox input "false"
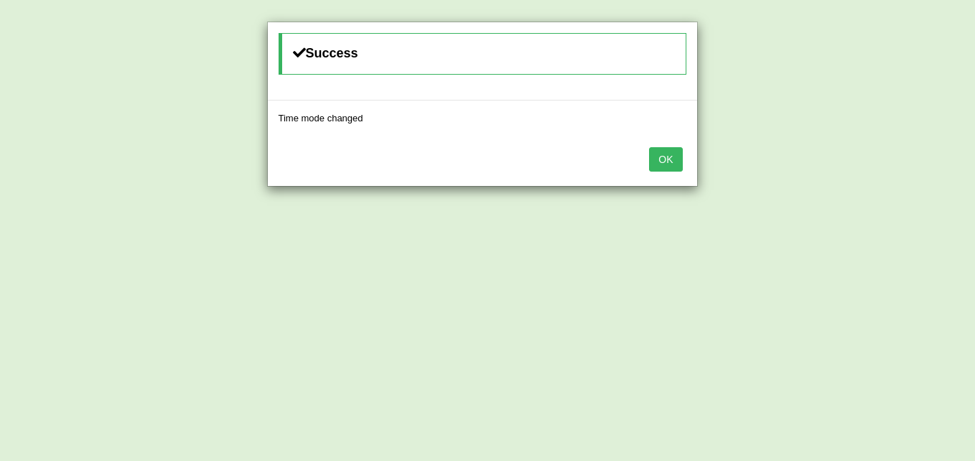
click at [670, 157] on button "OK" at bounding box center [665, 159] width 33 height 24
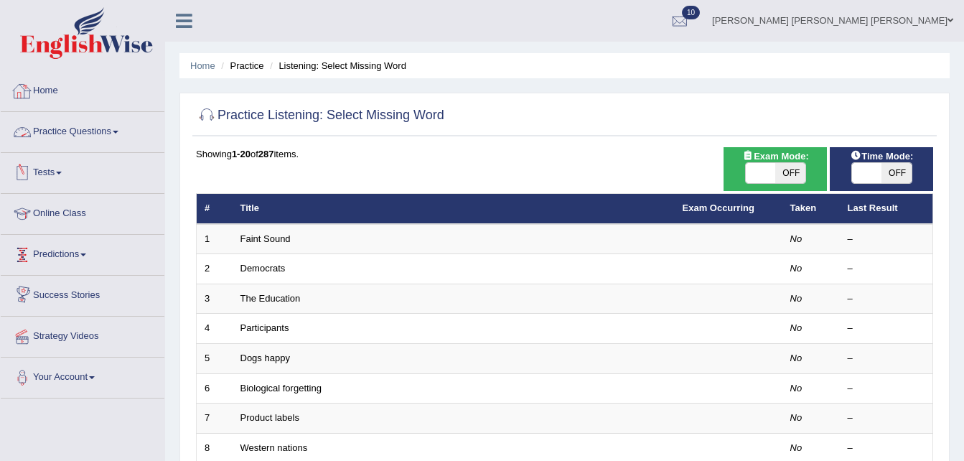
click at [114, 123] on link "Practice Questions" at bounding box center [83, 130] width 164 height 36
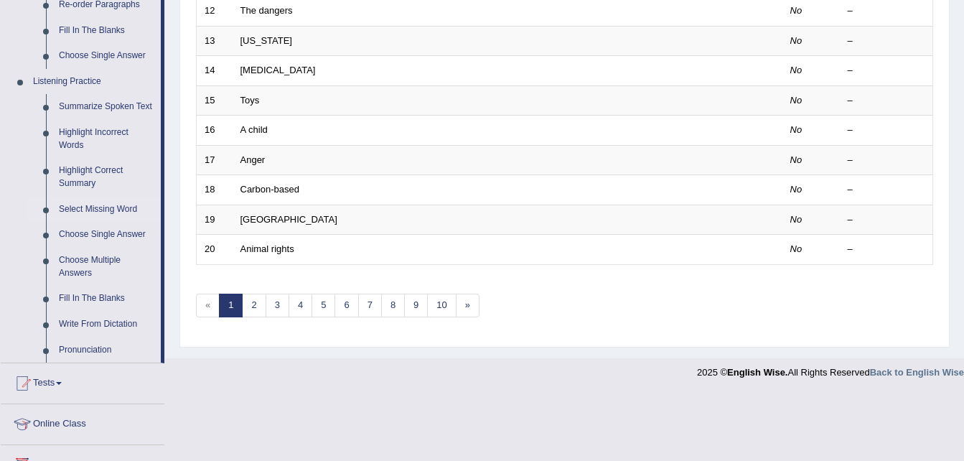
scroll to position [570, 0]
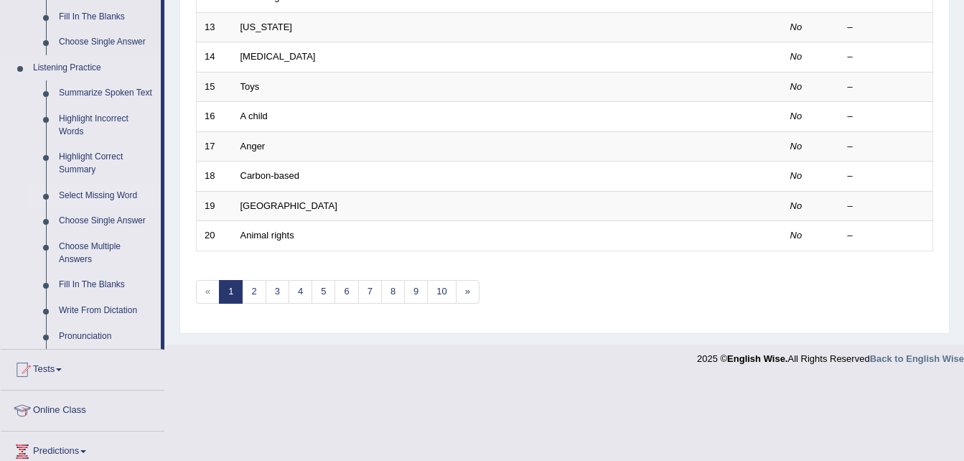
click at [74, 198] on link "Select Missing Word" at bounding box center [106, 196] width 108 height 26
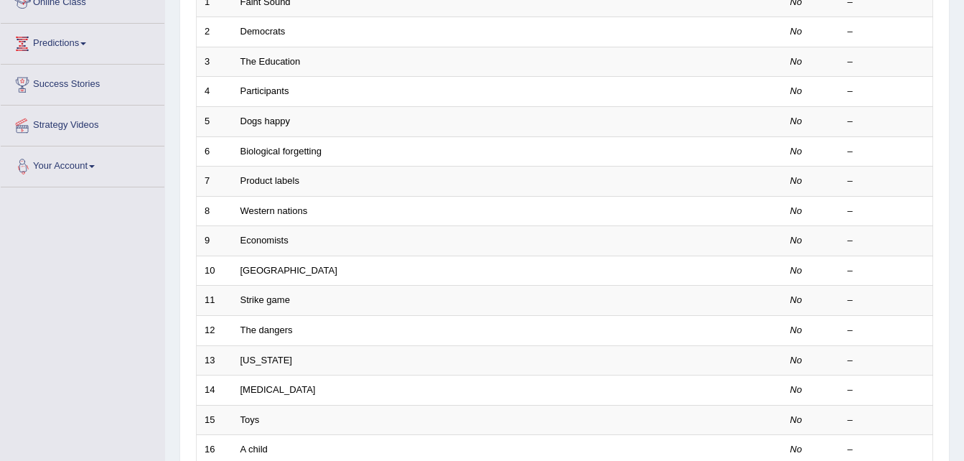
scroll to position [385, 0]
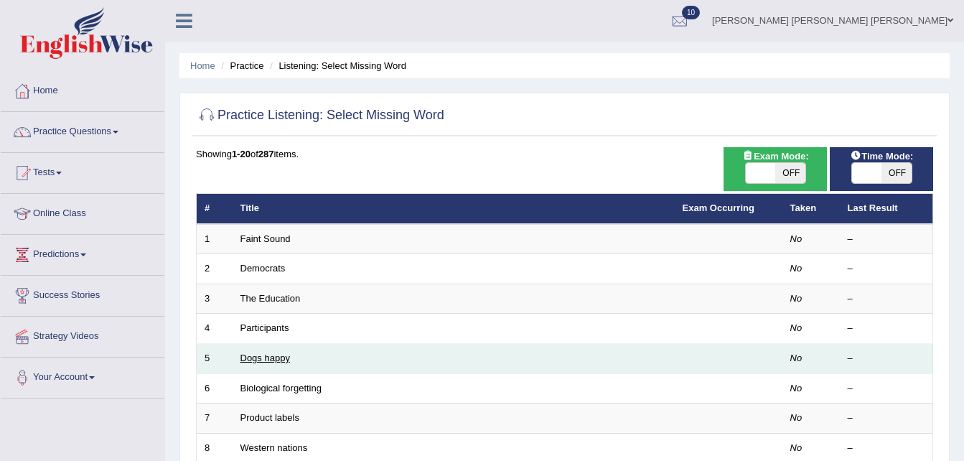
click at [269, 360] on link "Dogs happy" at bounding box center [265, 357] width 50 height 11
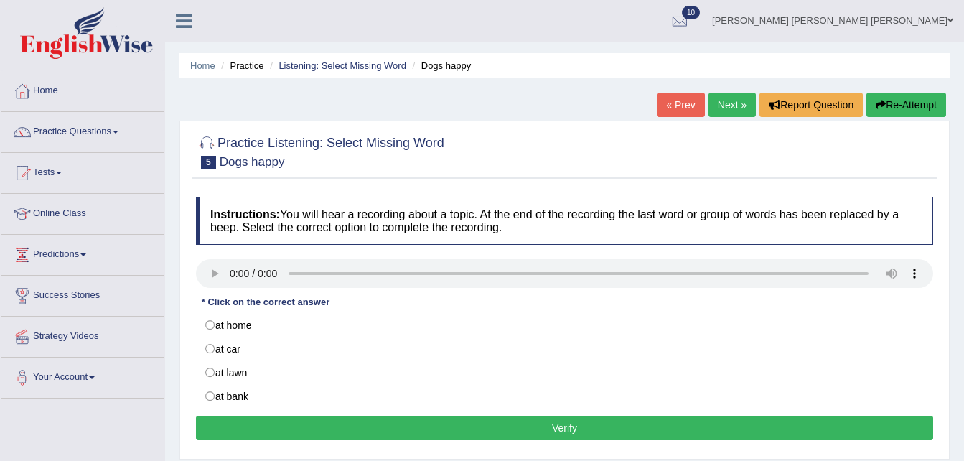
click at [723, 107] on link "Next »" at bounding box center [731, 105] width 47 height 24
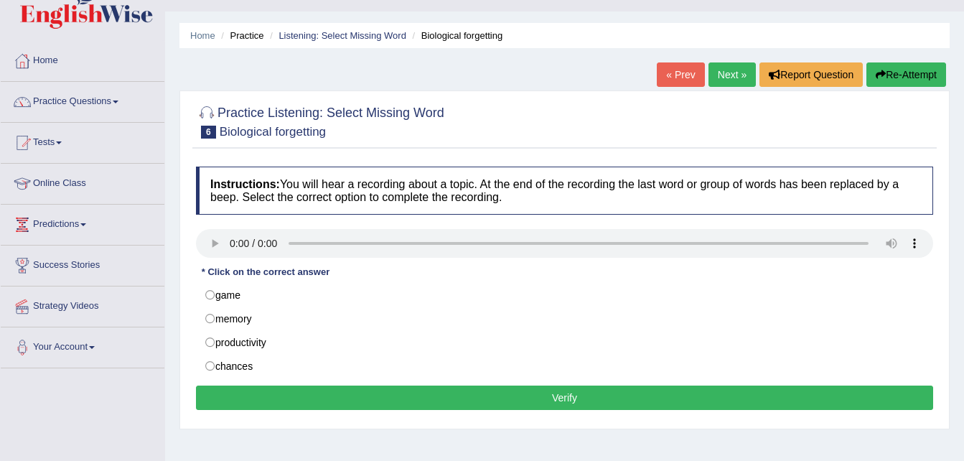
scroll to position [32, 0]
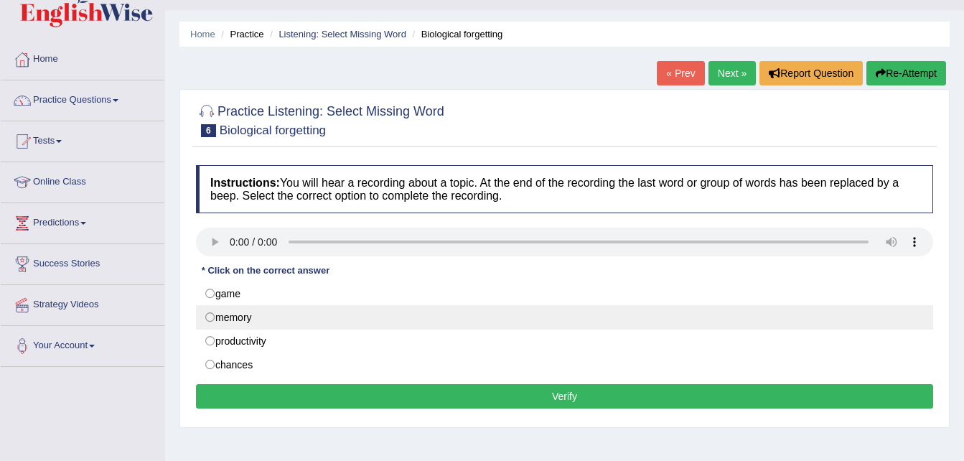
click at [296, 322] on label "memory" at bounding box center [564, 317] width 737 height 24
radio input "true"
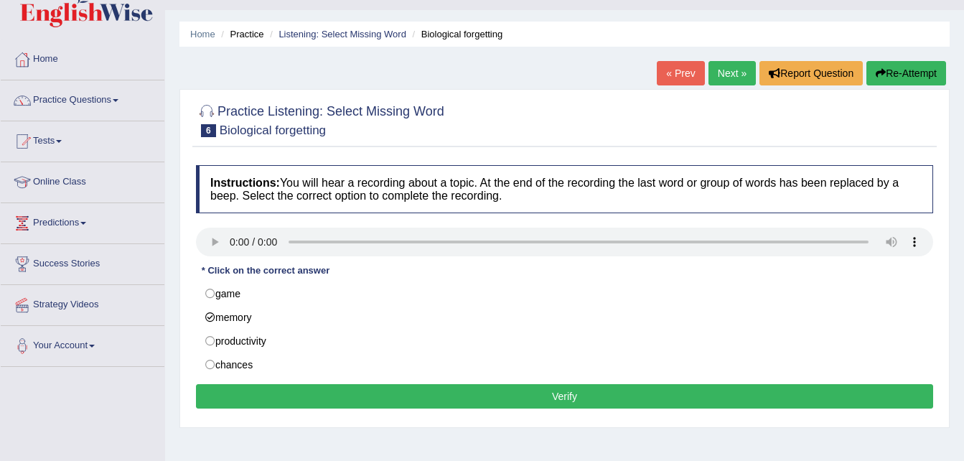
click at [312, 388] on button "Verify" at bounding box center [564, 396] width 737 height 24
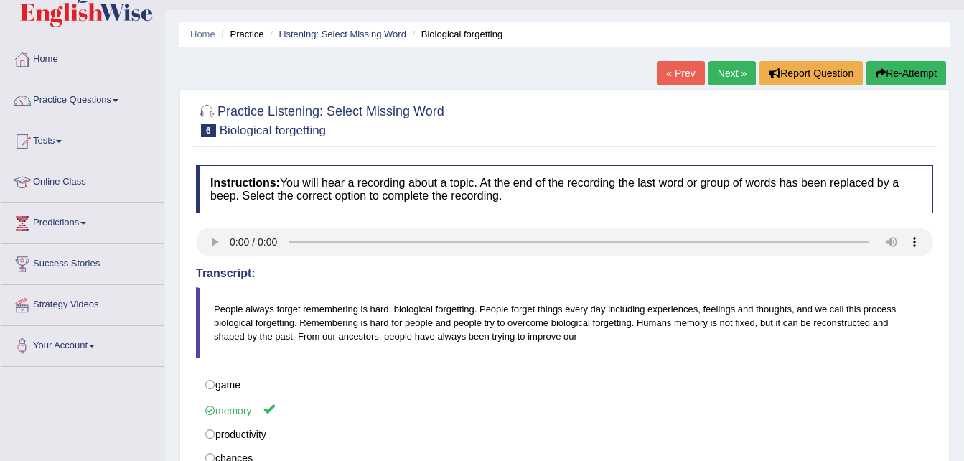
click at [730, 72] on link "Next »" at bounding box center [731, 73] width 47 height 24
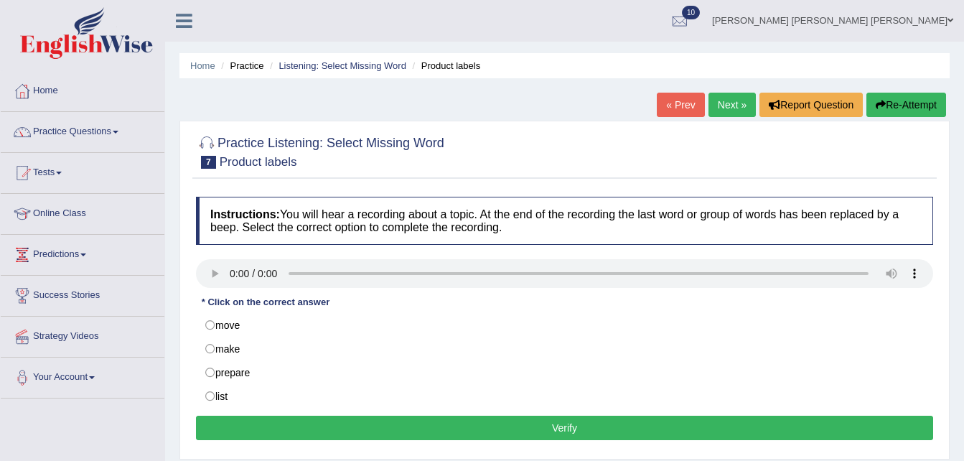
click at [717, 114] on link "Next »" at bounding box center [731, 105] width 47 height 24
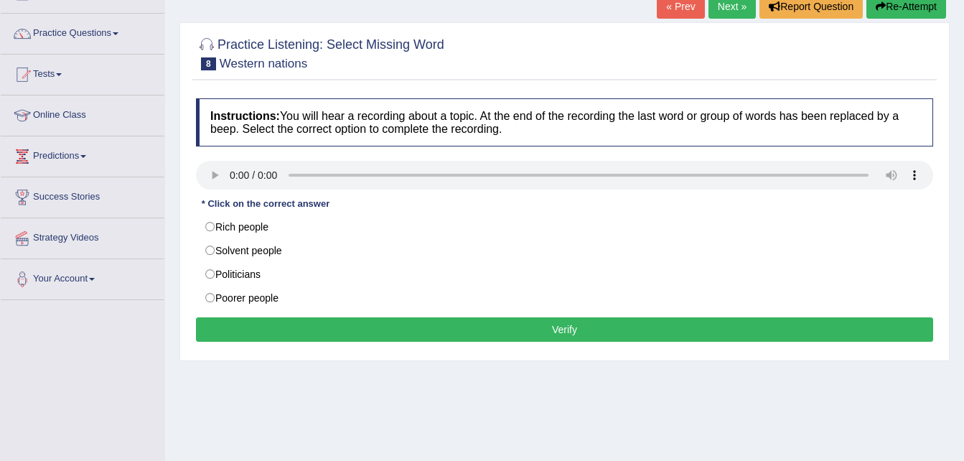
scroll to position [100, 0]
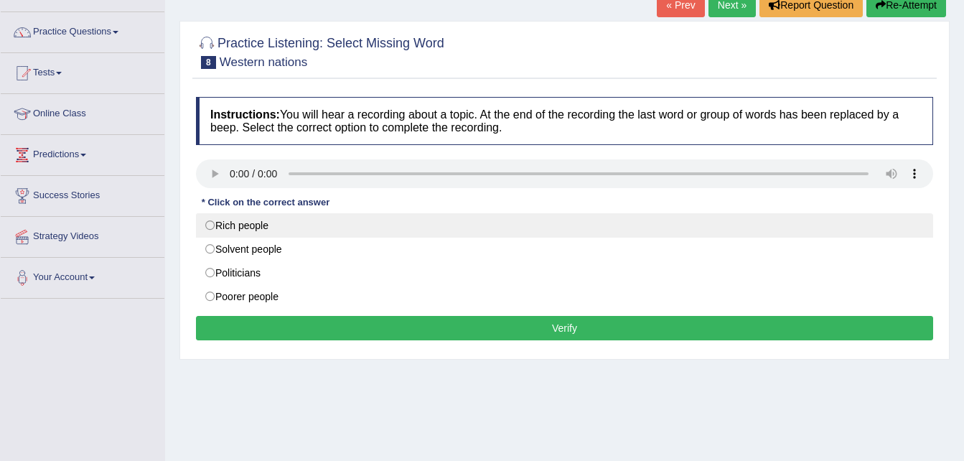
click at [301, 221] on label "Rich people" at bounding box center [564, 225] width 737 height 24
radio input "true"
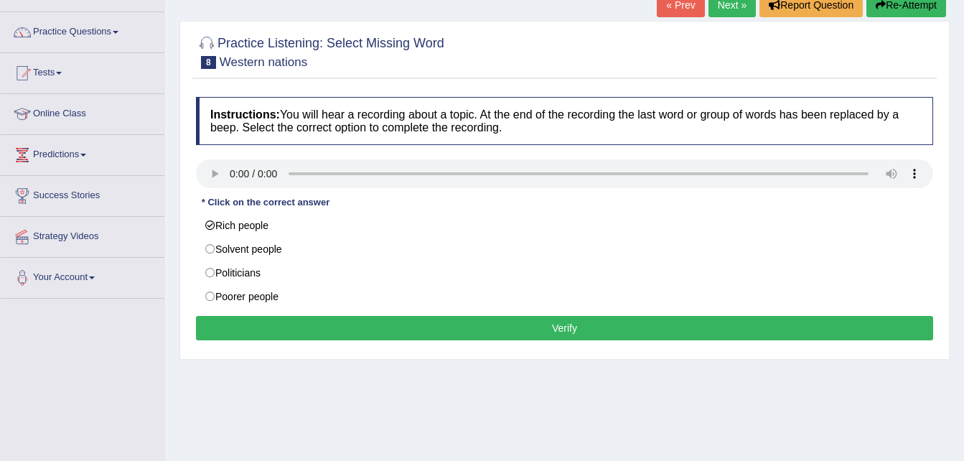
click at [281, 323] on button "Verify" at bounding box center [564, 328] width 737 height 24
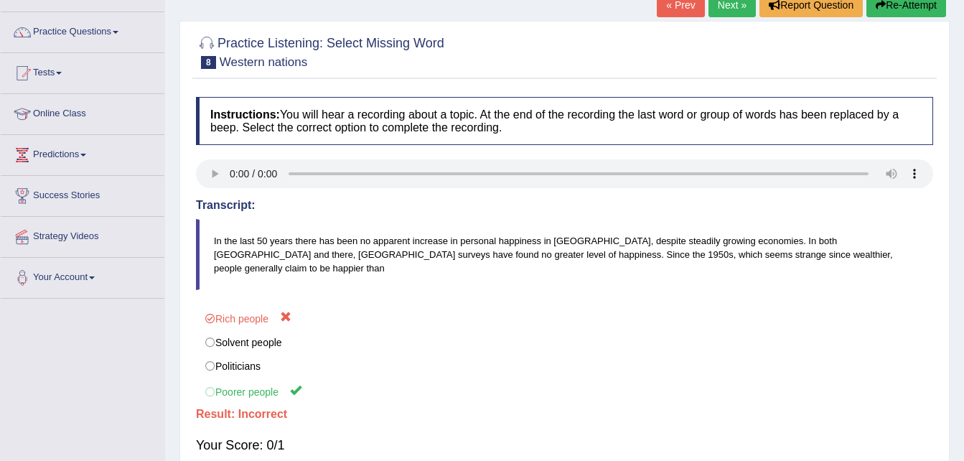
scroll to position [0, 0]
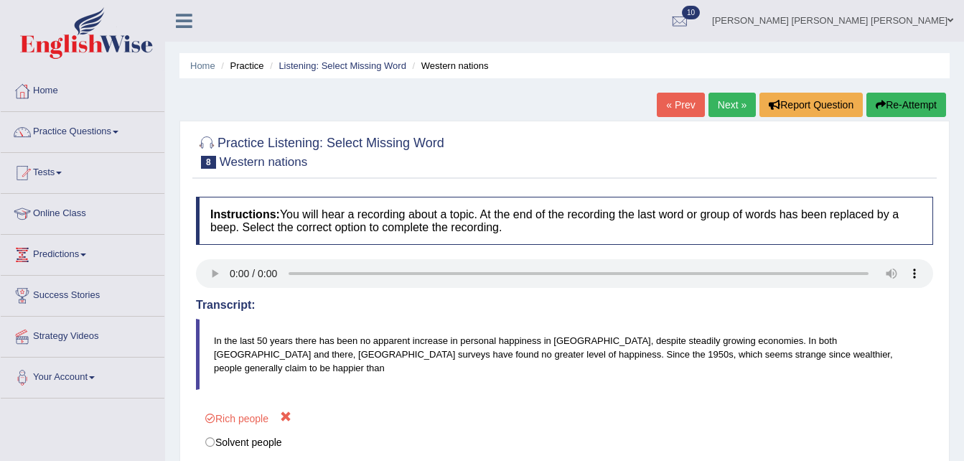
click at [735, 105] on link "Next »" at bounding box center [731, 105] width 47 height 24
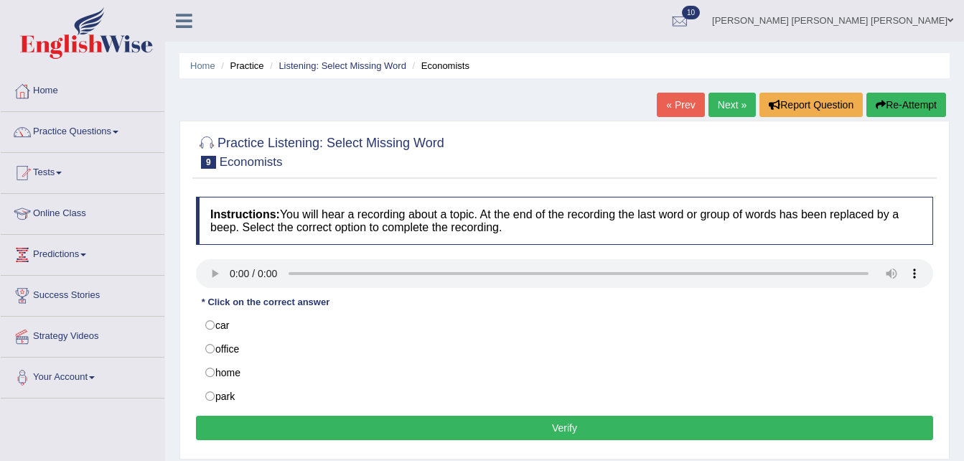
click at [734, 105] on link "Next »" at bounding box center [731, 105] width 47 height 24
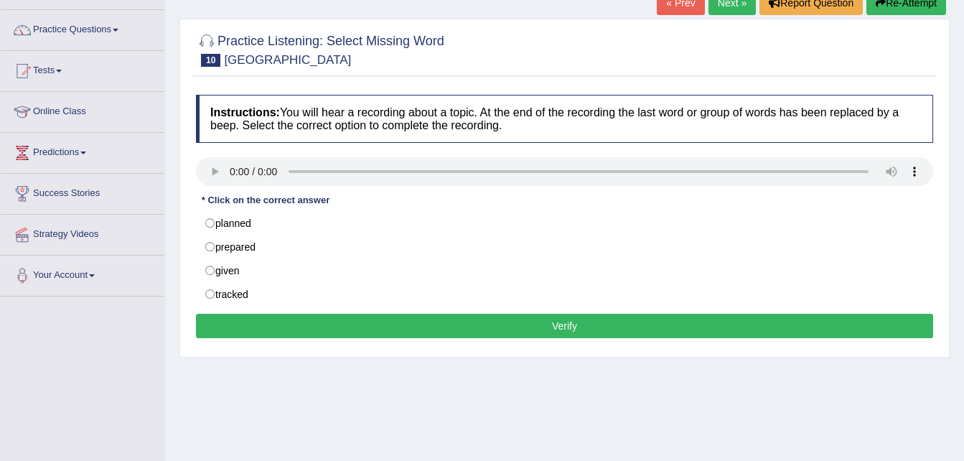
scroll to position [95, 0]
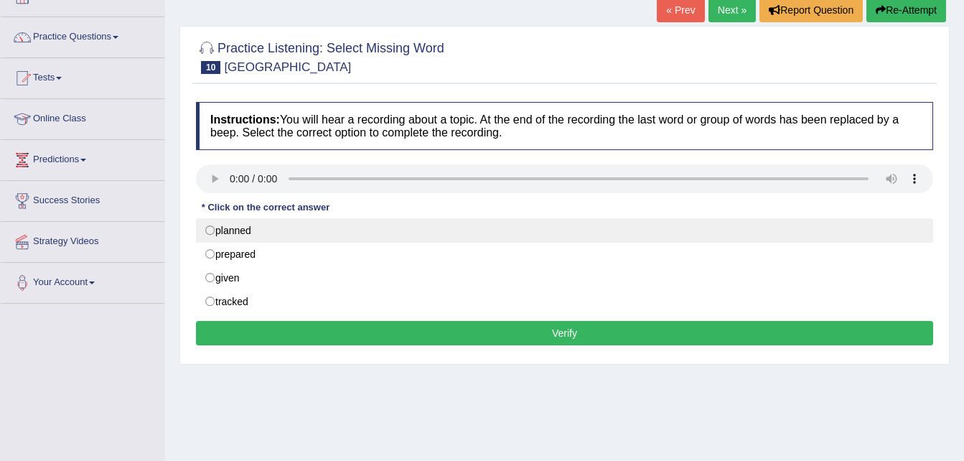
click at [247, 221] on label "planned" at bounding box center [564, 230] width 737 height 24
radio input "true"
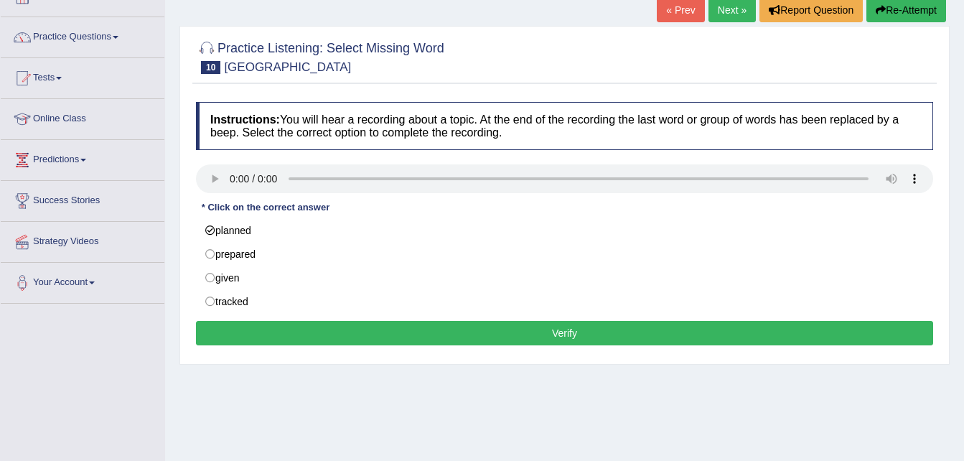
click at [243, 330] on button "Verify" at bounding box center [564, 333] width 737 height 24
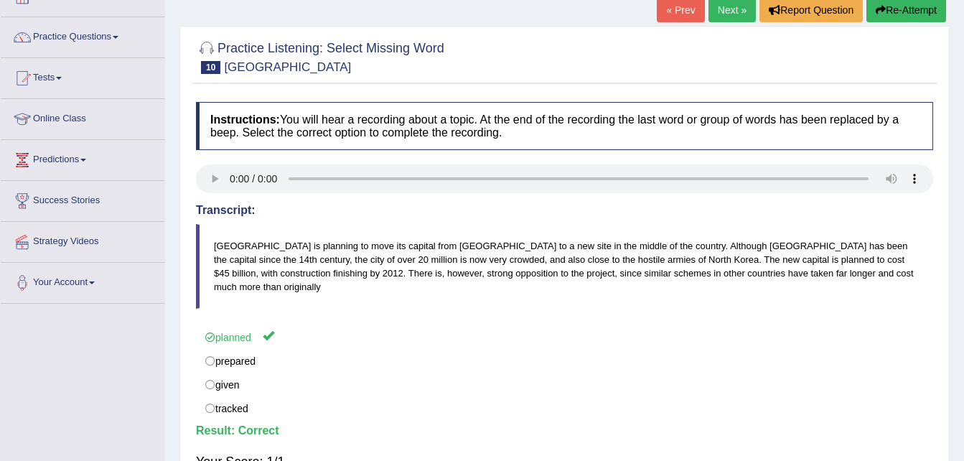
click at [718, 7] on link "Next »" at bounding box center [731, 10] width 47 height 24
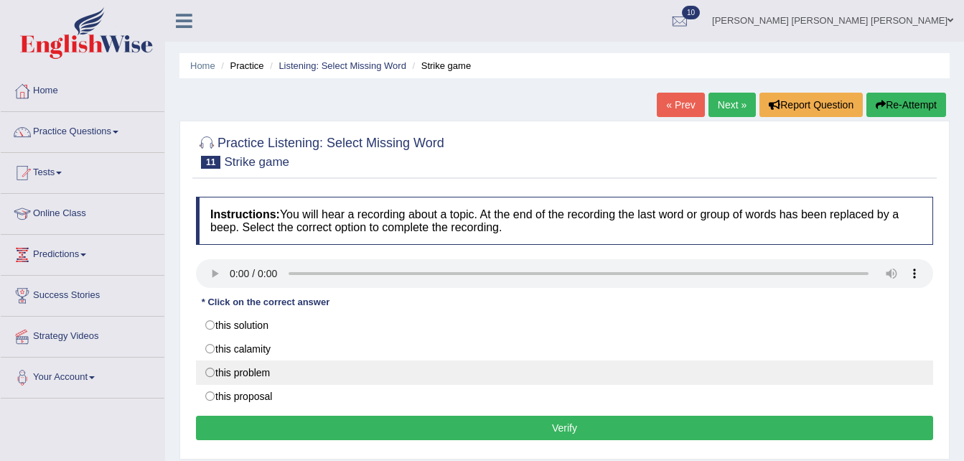
click at [212, 376] on label "this problem" at bounding box center [564, 372] width 737 height 24
radio input "true"
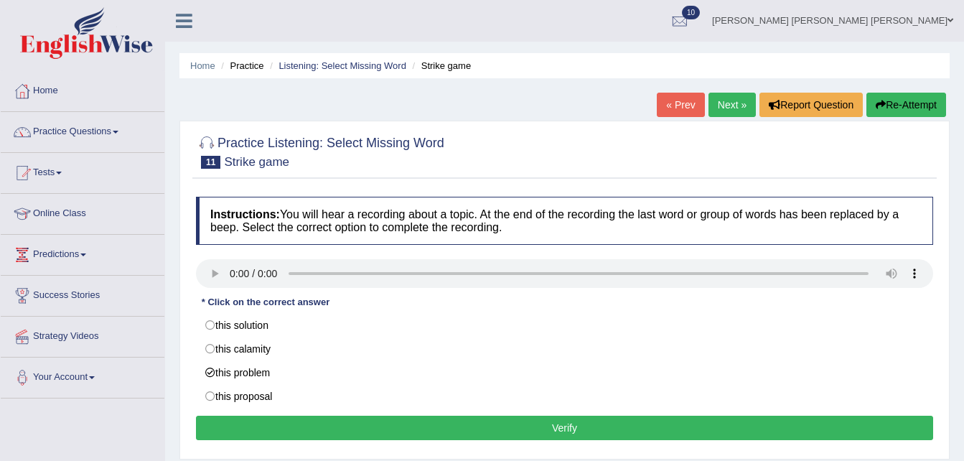
click at [241, 430] on button "Verify" at bounding box center [564, 428] width 737 height 24
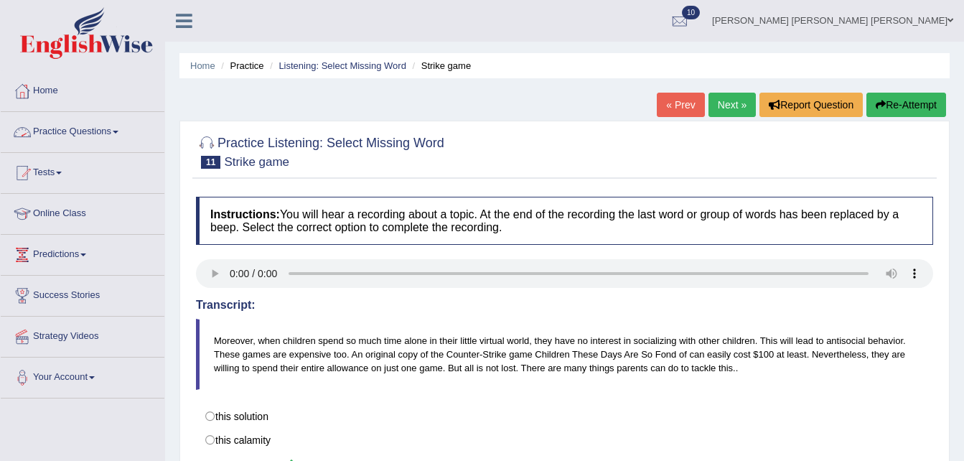
click at [121, 138] on link "Practice Questions" at bounding box center [83, 130] width 164 height 36
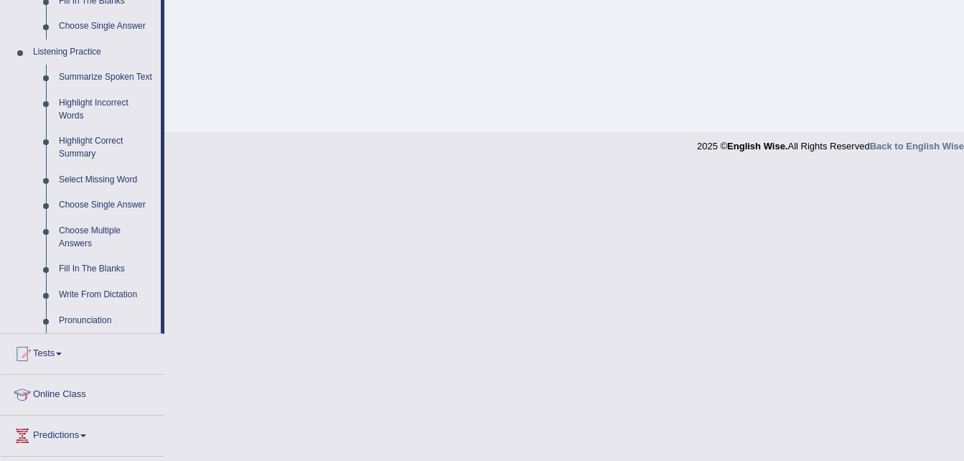
scroll to position [622, 0]
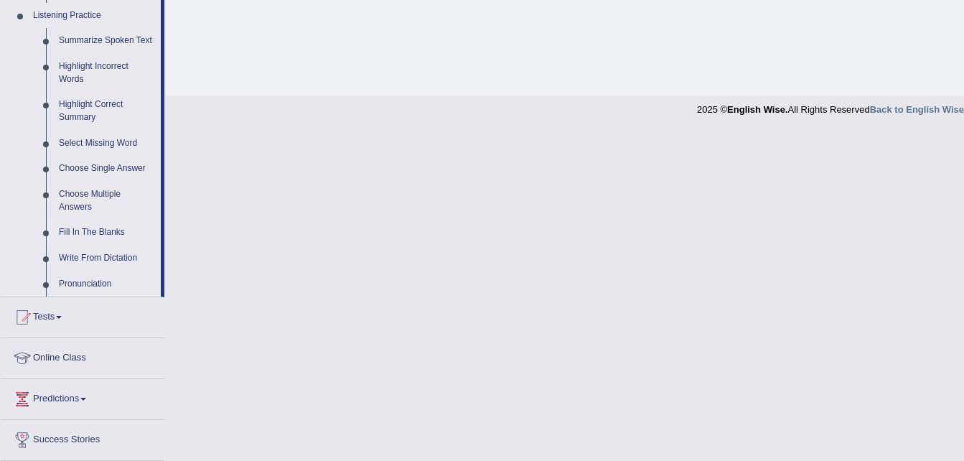
click at [111, 235] on link "Fill In The Blanks" at bounding box center [106, 233] width 108 height 26
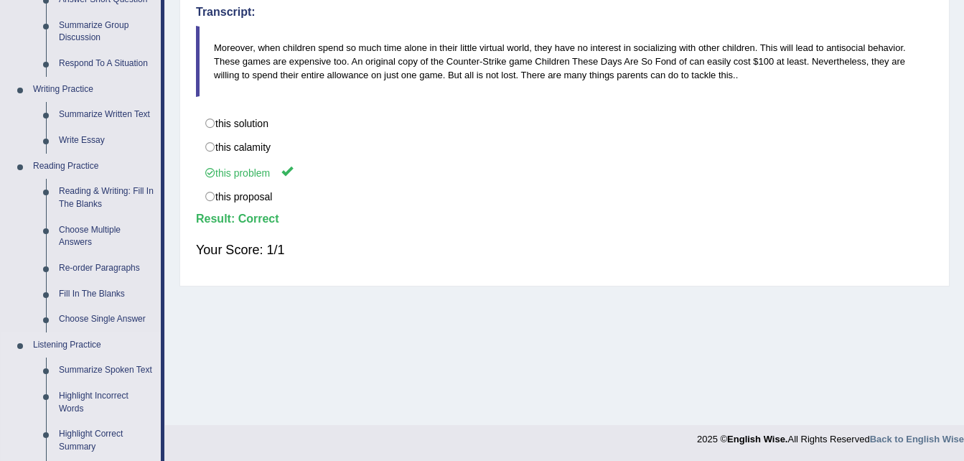
scroll to position [692, 0]
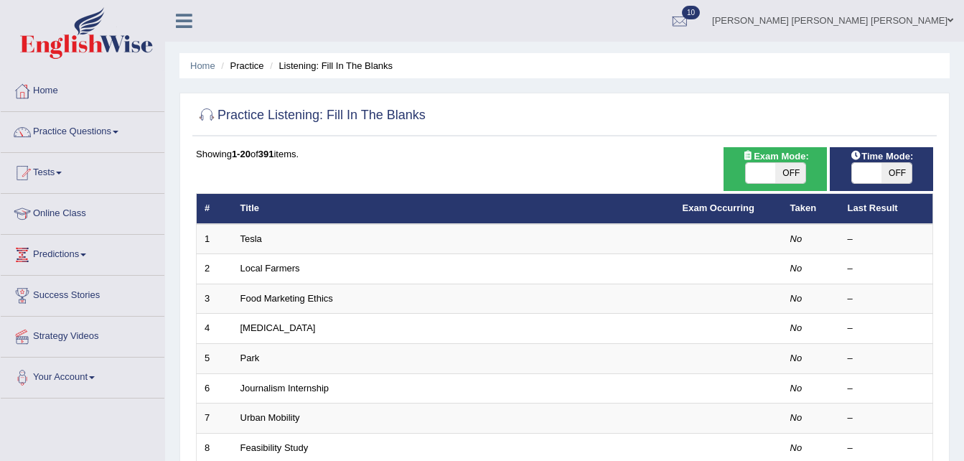
drag, startPoint x: 963, startPoint y: 123, endPoint x: 956, endPoint y: 277, distance: 154.5
click at [956, 277] on div "Home Practice Listening: Fill In The Blanks Practice Listening: Fill In The Bla…" at bounding box center [564, 457] width 799 height 914
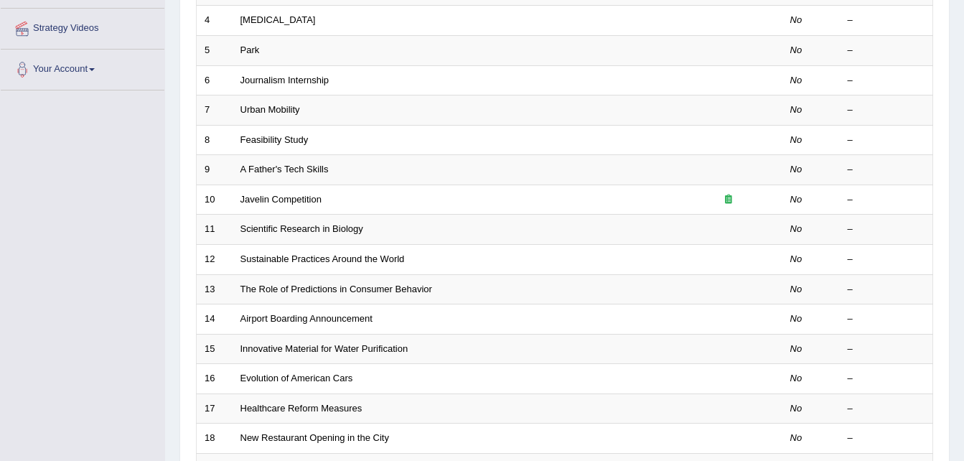
scroll to position [489, 0]
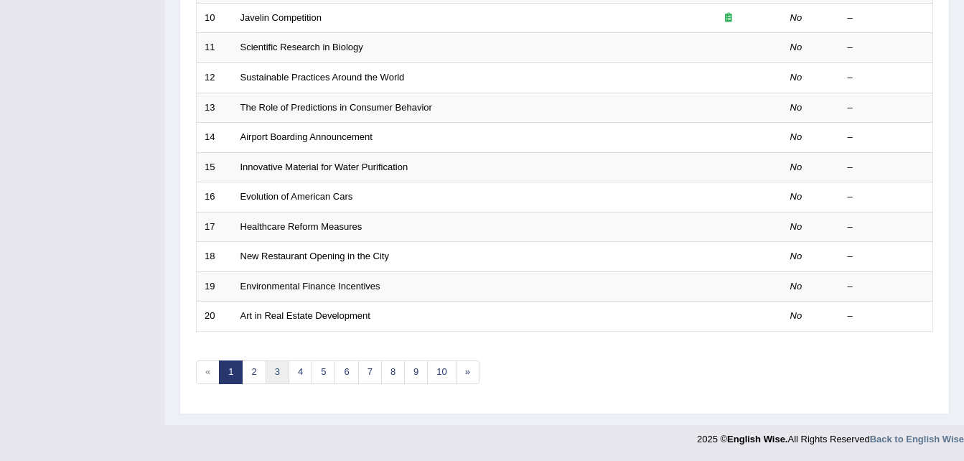
click at [277, 365] on link "3" at bounding box center [278, 372] width 24 height 24
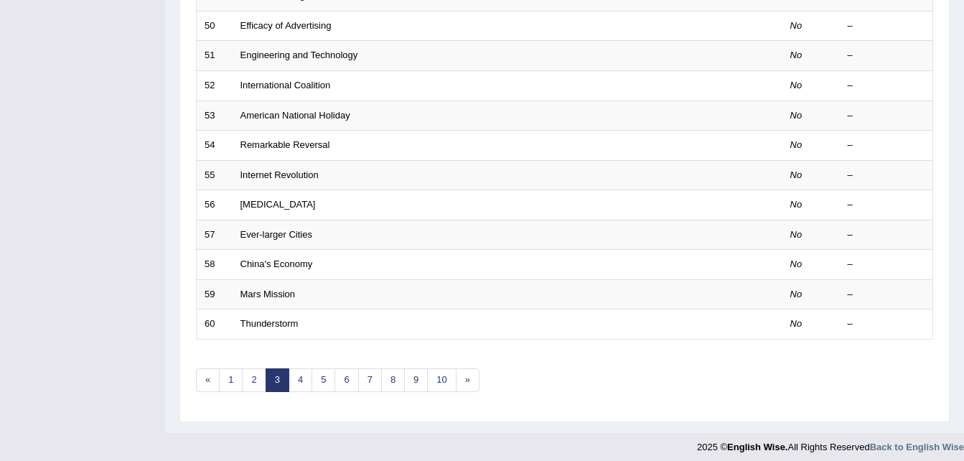
scroll to position [489, 0]
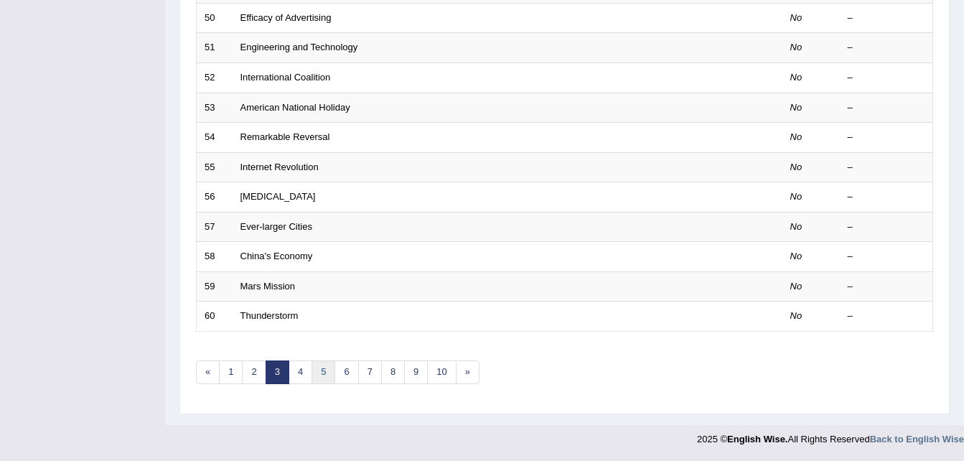
click at [324, 376] on link "5" at bounding box center [323, 372] width 24 height 24
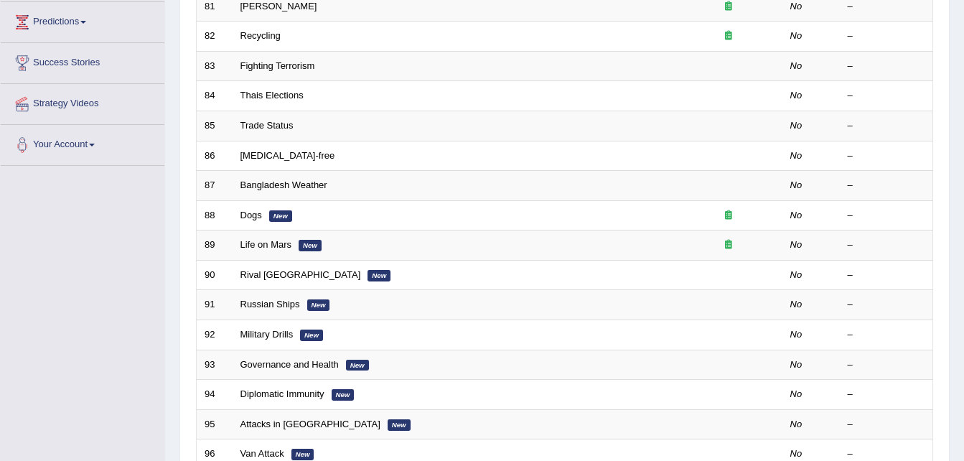
scroll to position [263, 0]
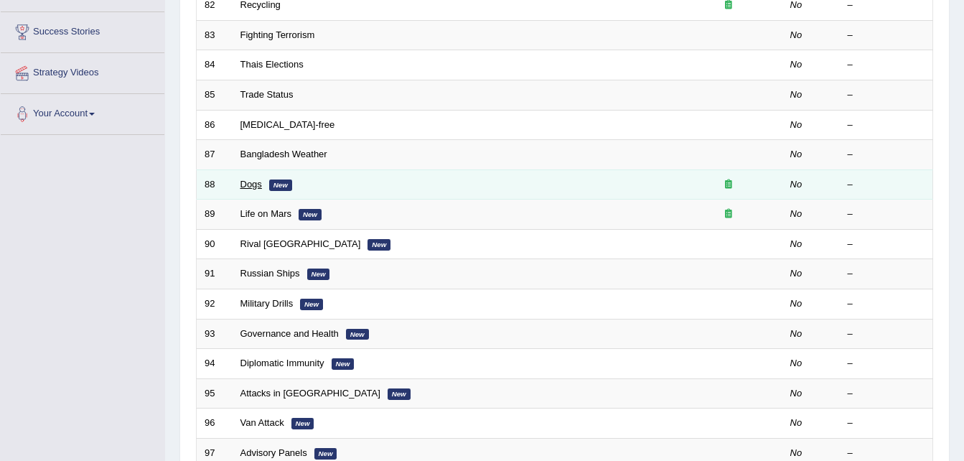
click at [242, 184] on link "Dogs" at bounding box center [251, 184] width 22 height 11
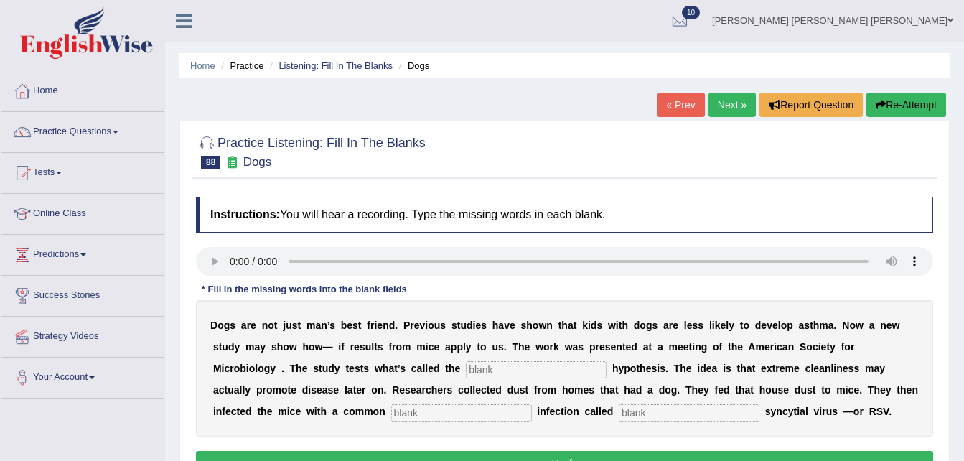
click at [466, 363] on input "text" at bounding box center [536, 369] width 141 height 17
type input "hygine"
click at [391, 416] on input "text" at bounding box center [461, 412] width 141 height 17
type input "childhood"
click at [619, 408] on input "text" at bounding box center [689, 412] width 141 height 17
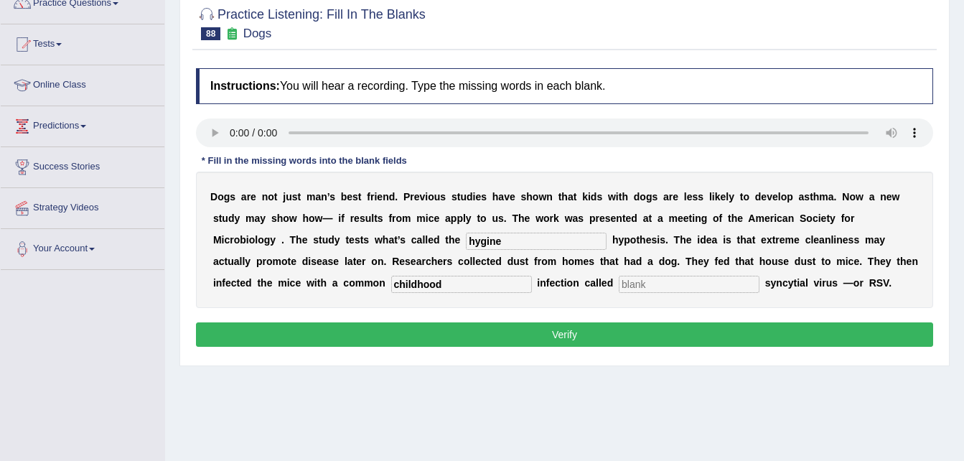
scroll to position [133, 0]
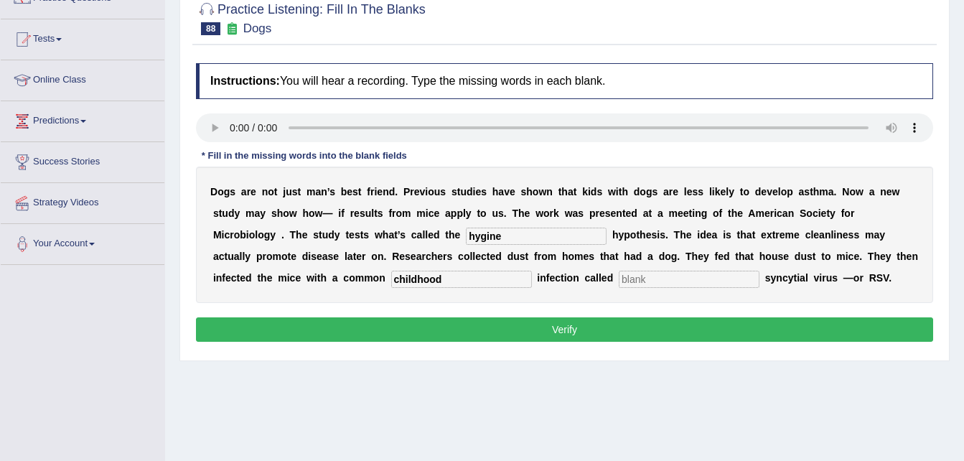
click at [463, 329] on button "Verify" at bounding box center [564, 329] width 737 height 24
click at [619, 281] on input "text" at bounding box center [689, 279] width 141 height 17
type input "ry"
click at [516, 331] on button "Verify" at bounding box center [564, 329] width 737 height 24
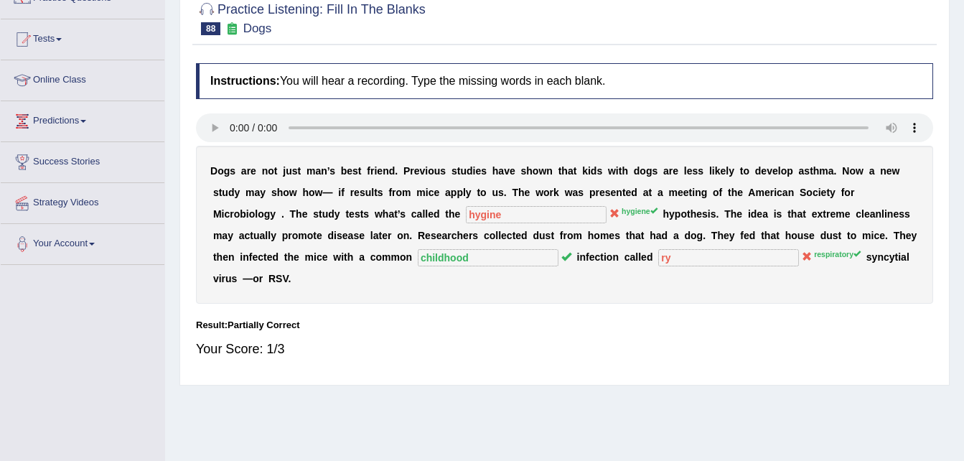
scroll to position [0, 0]
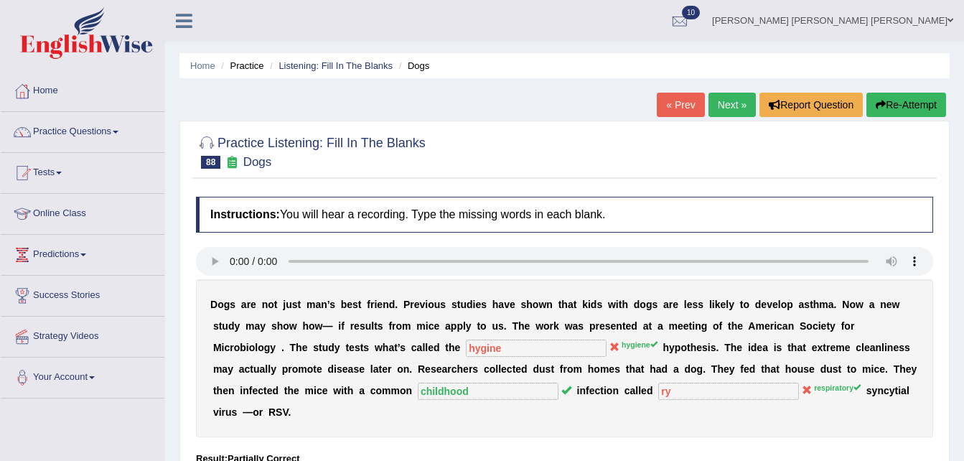
click at [728, 112] on link "Next »" at bounding box center [731, 105] width 47 height 24
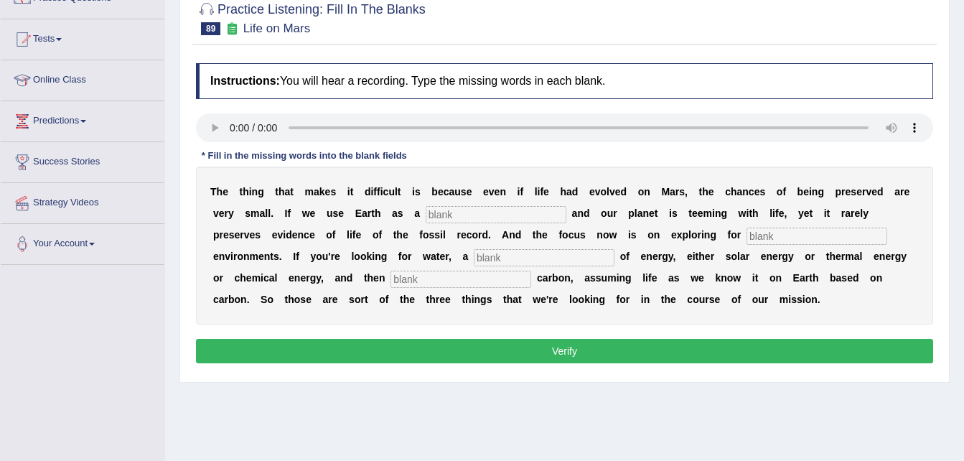
click at [457, 210] on input "text" at bounding box center [496, 214] width 141 height 17
type input "referance"
click at [746, 235] on input "text" at bounding box center [816, 235] width 141 height 17
type input "headrable"
click at [474, 261] on input "text" at bounding box center [544, 257] width 141 height 17
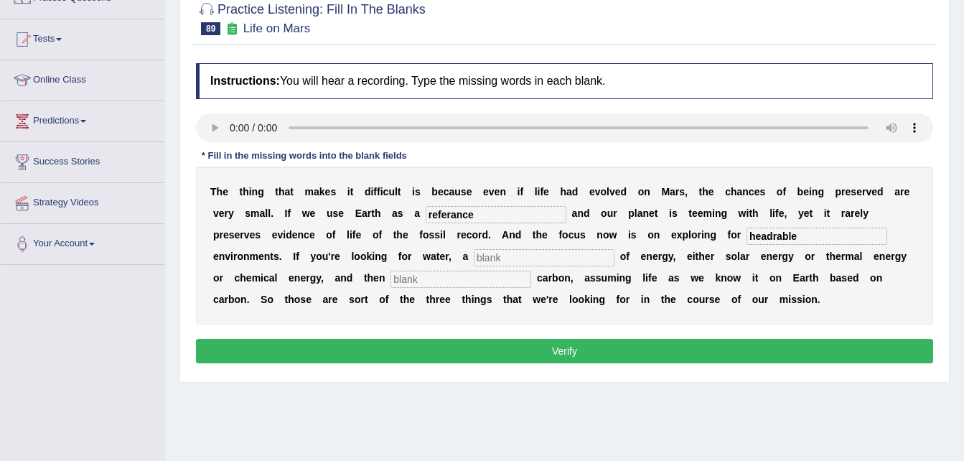
click at [325, 354] on button "Verify" at bounding box center [564, 351] width 737 height 24
